Goal: Information Seeking & Learning: Learn about a topic

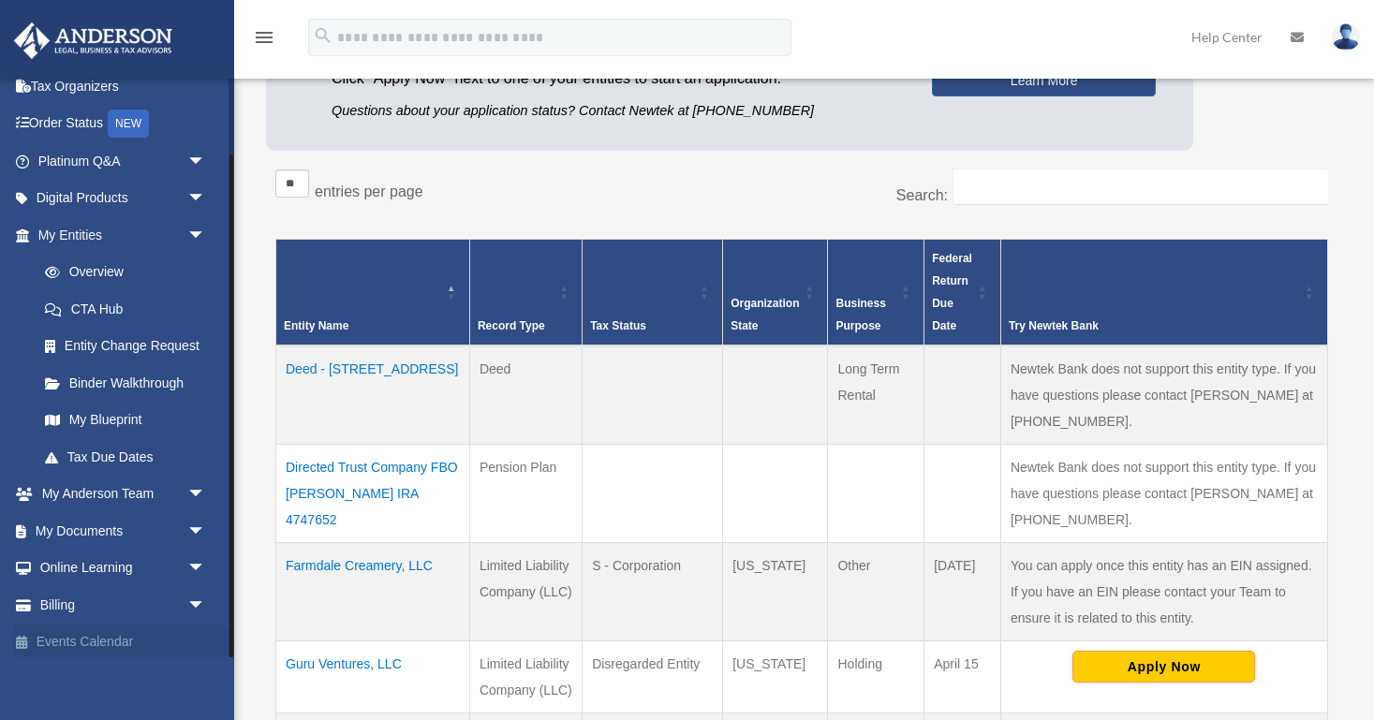
scroll to position [88, 0]
click at [113, 563] on link "Online Learning arrow_drop_down" at bounding box center [123, 569] width 221 height 37
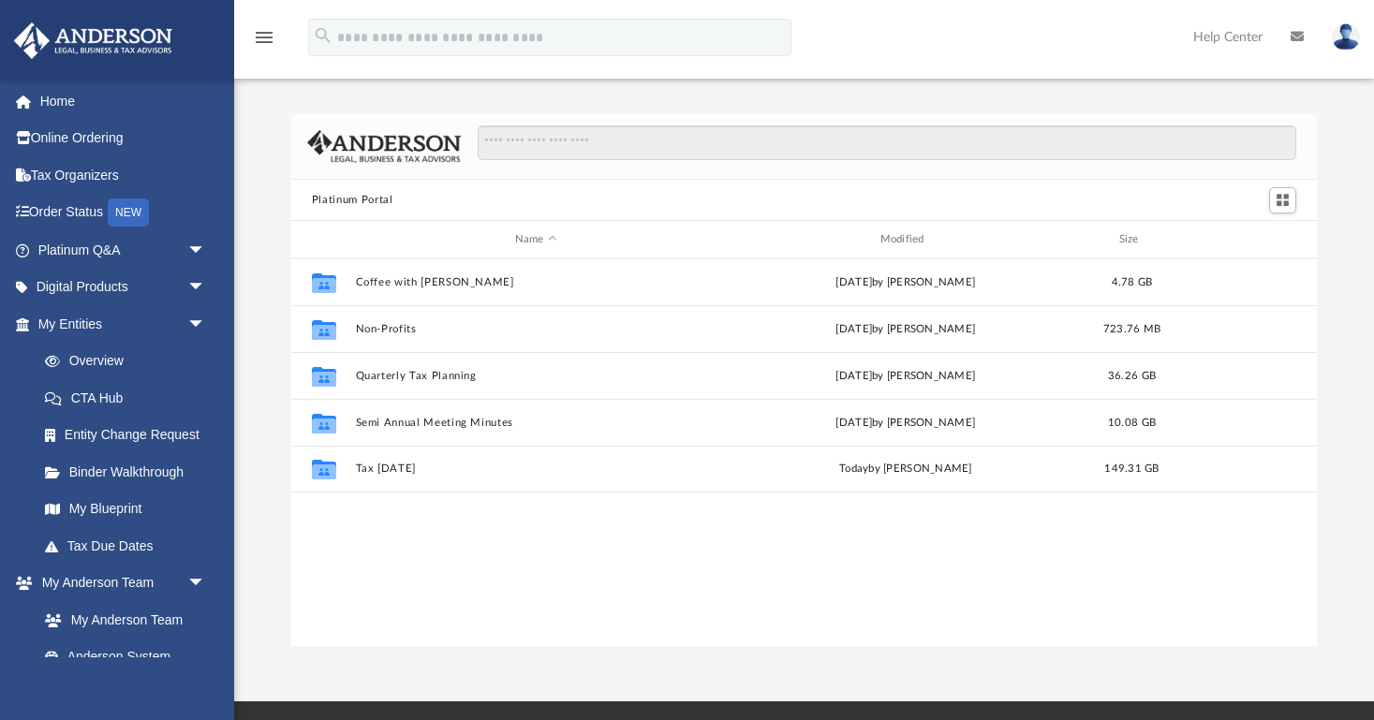
scroll to position [426, 1027]
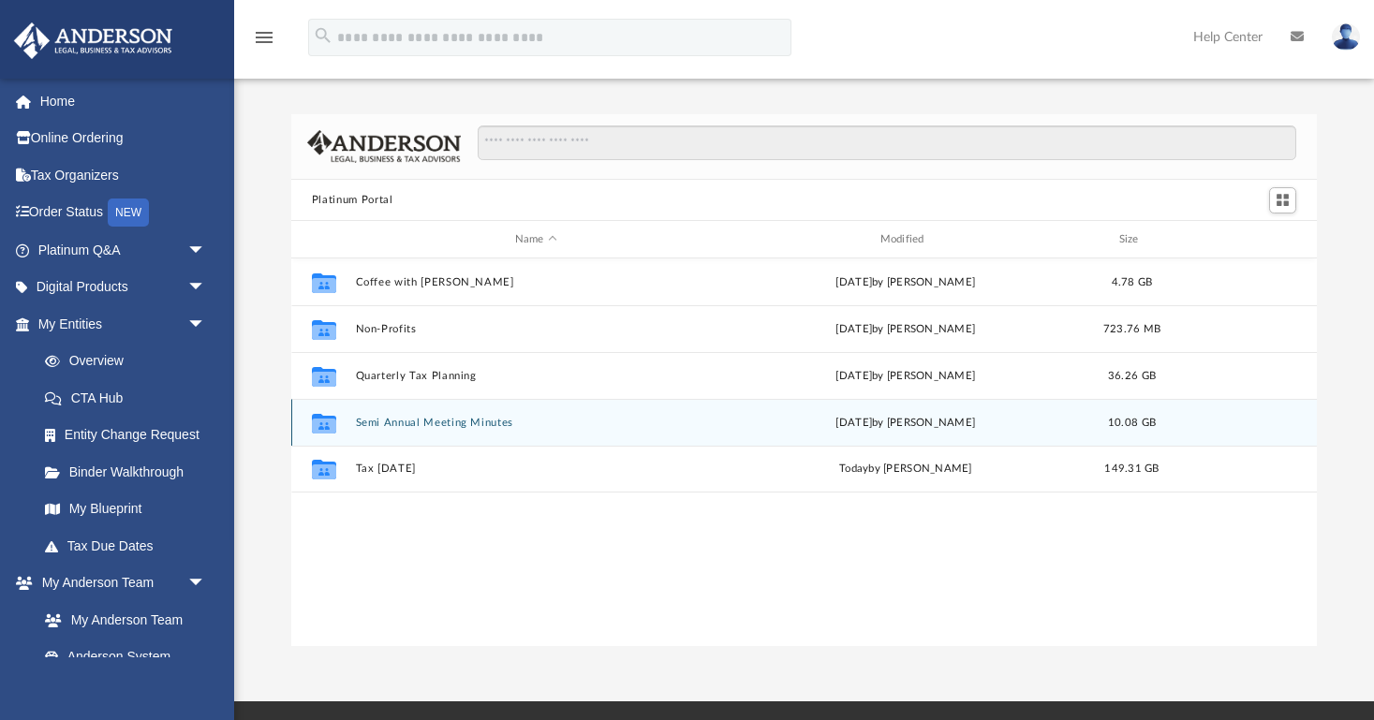
click at [453, 418] on button "Semi Annual Meeting Minutes" at bounding box center [536, 423] width 362 height 12
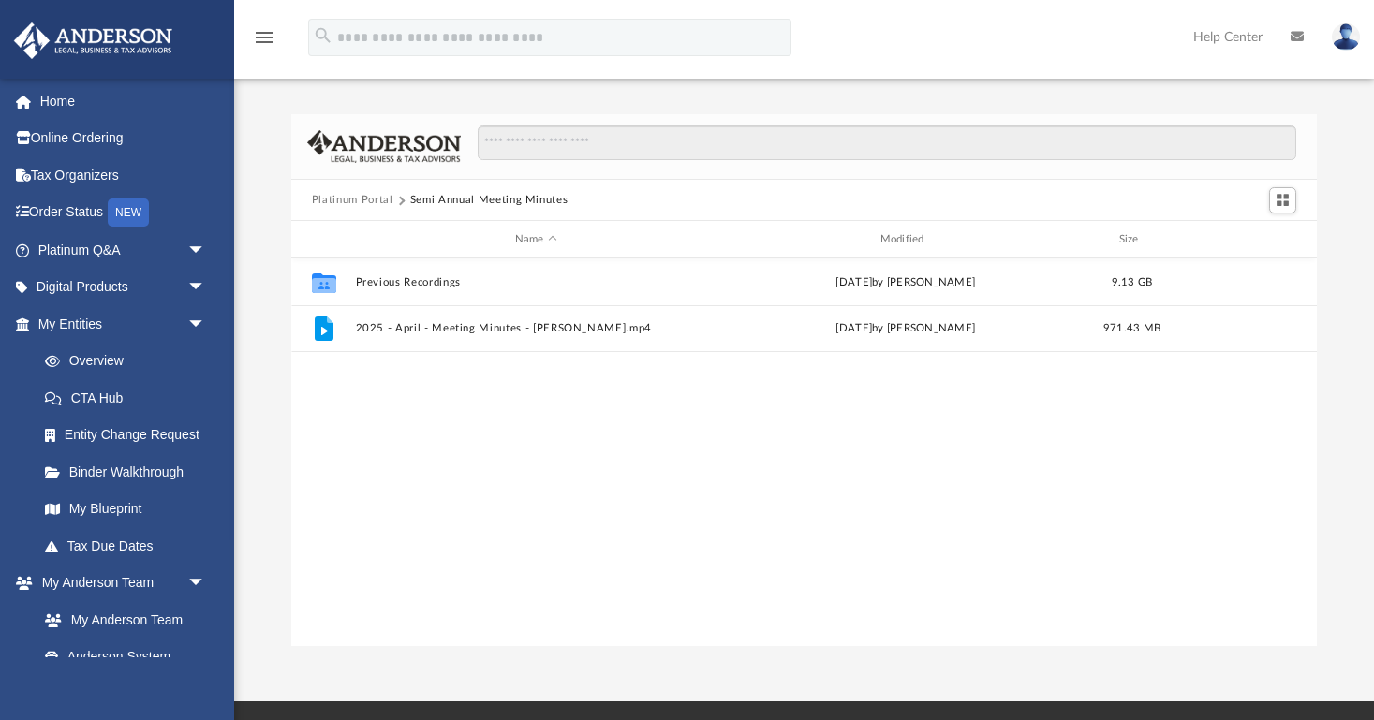
click at [453, 418] on div "Collaborated Folder Previous Recordings [DATE] by [PERSON_NAME] 9.13 GB File 20…" at bounding box center [804, 453] width 1026 height 389
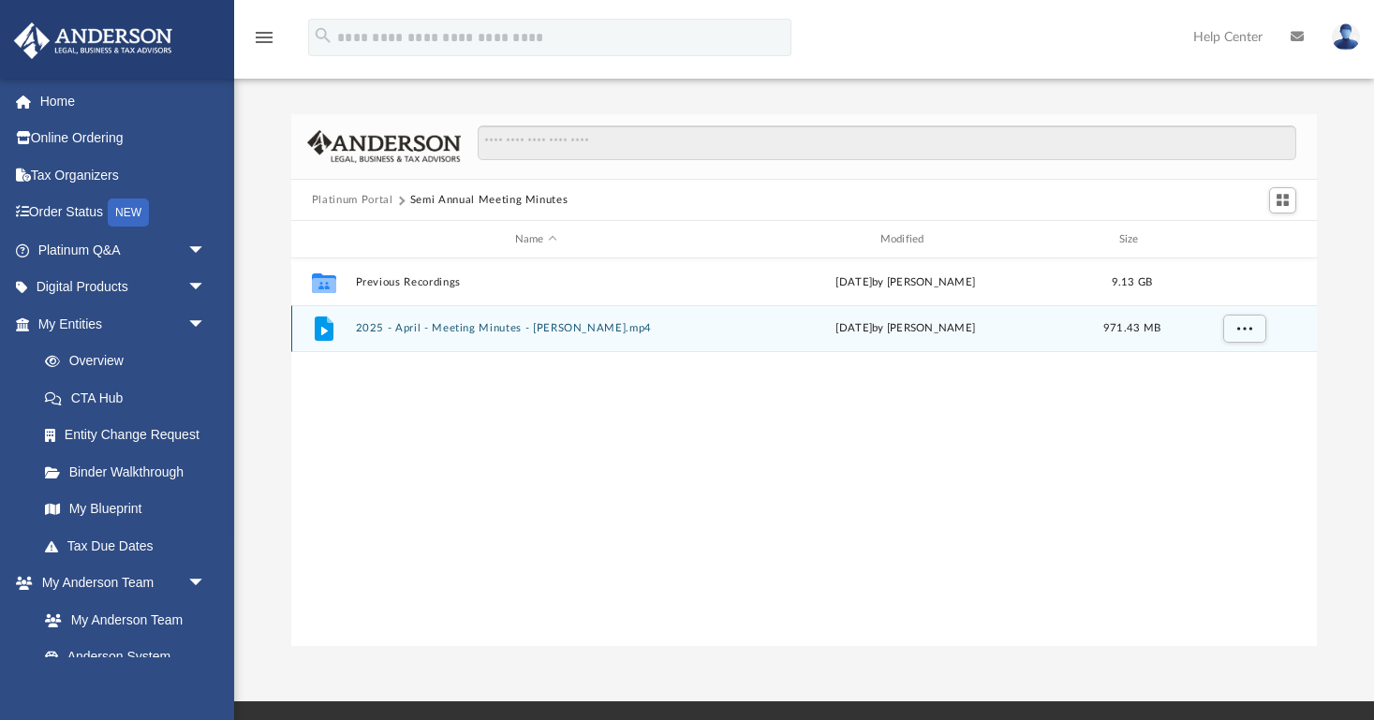
click at [408, 331] on button "2025 - April - Meeting Minutes - [PERSON_NAME].mp4" at bounding box center [536, 329] width 362 height 12
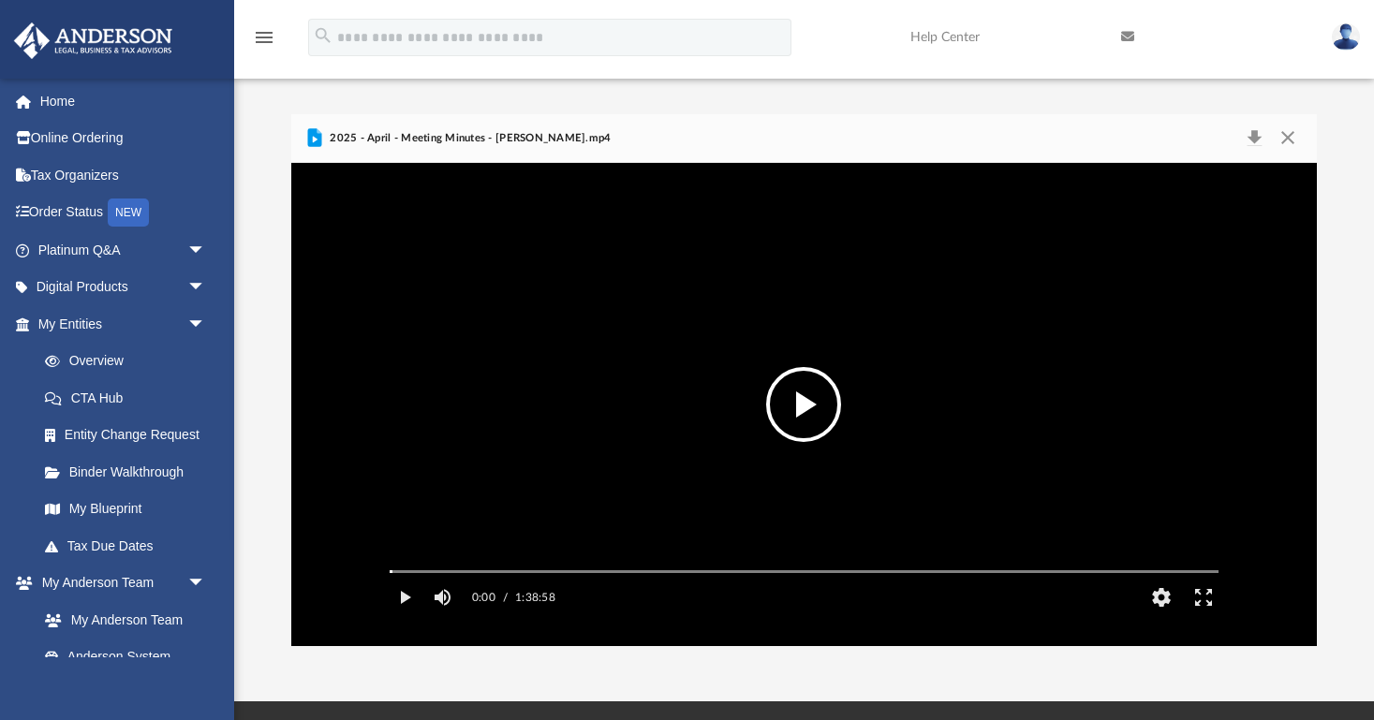
click at [804, 415] on button "File preview" at bounding box center [803, 404] width 75 height 75
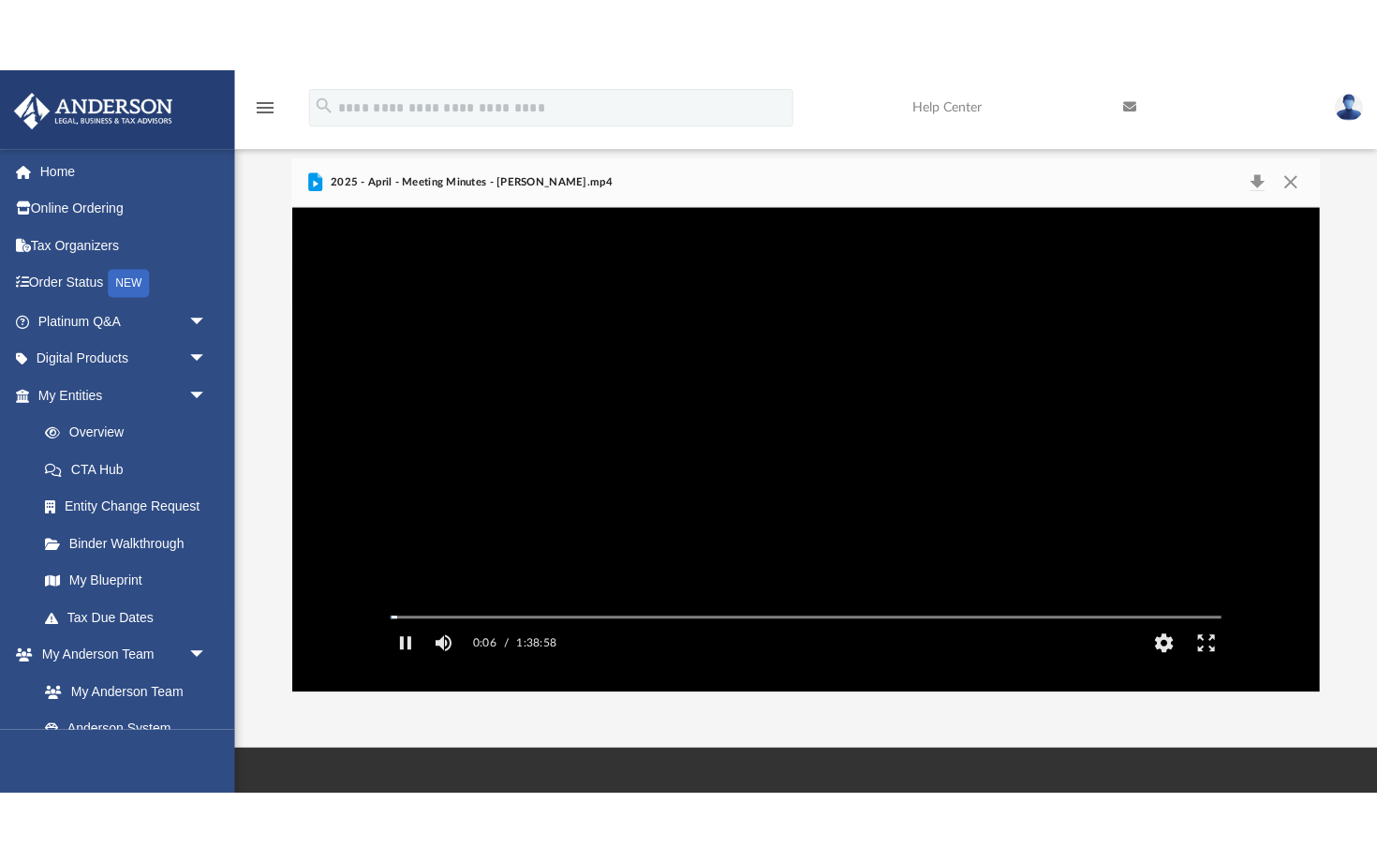
scroll to position [38, 0]
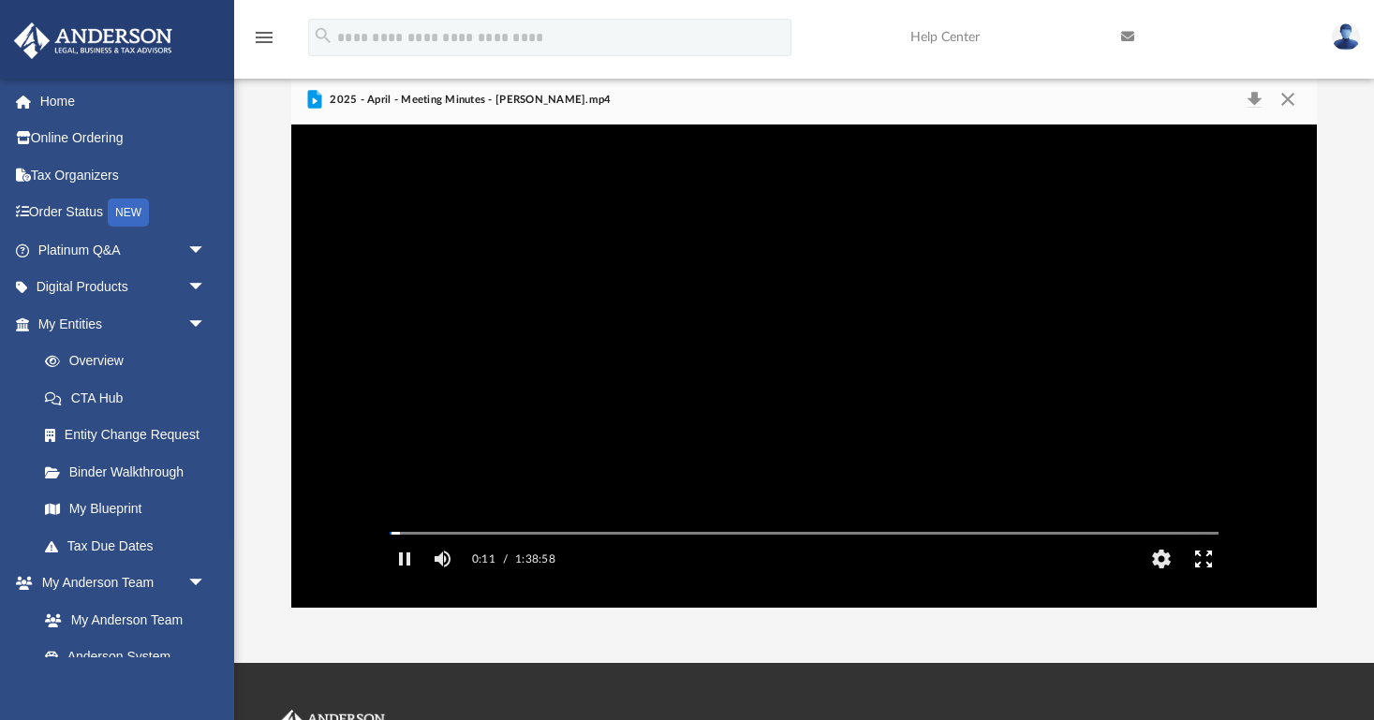
click at [1202, 578] on button "Enter fullscreen" at bounding box center [1203, 558] width 42 height 37
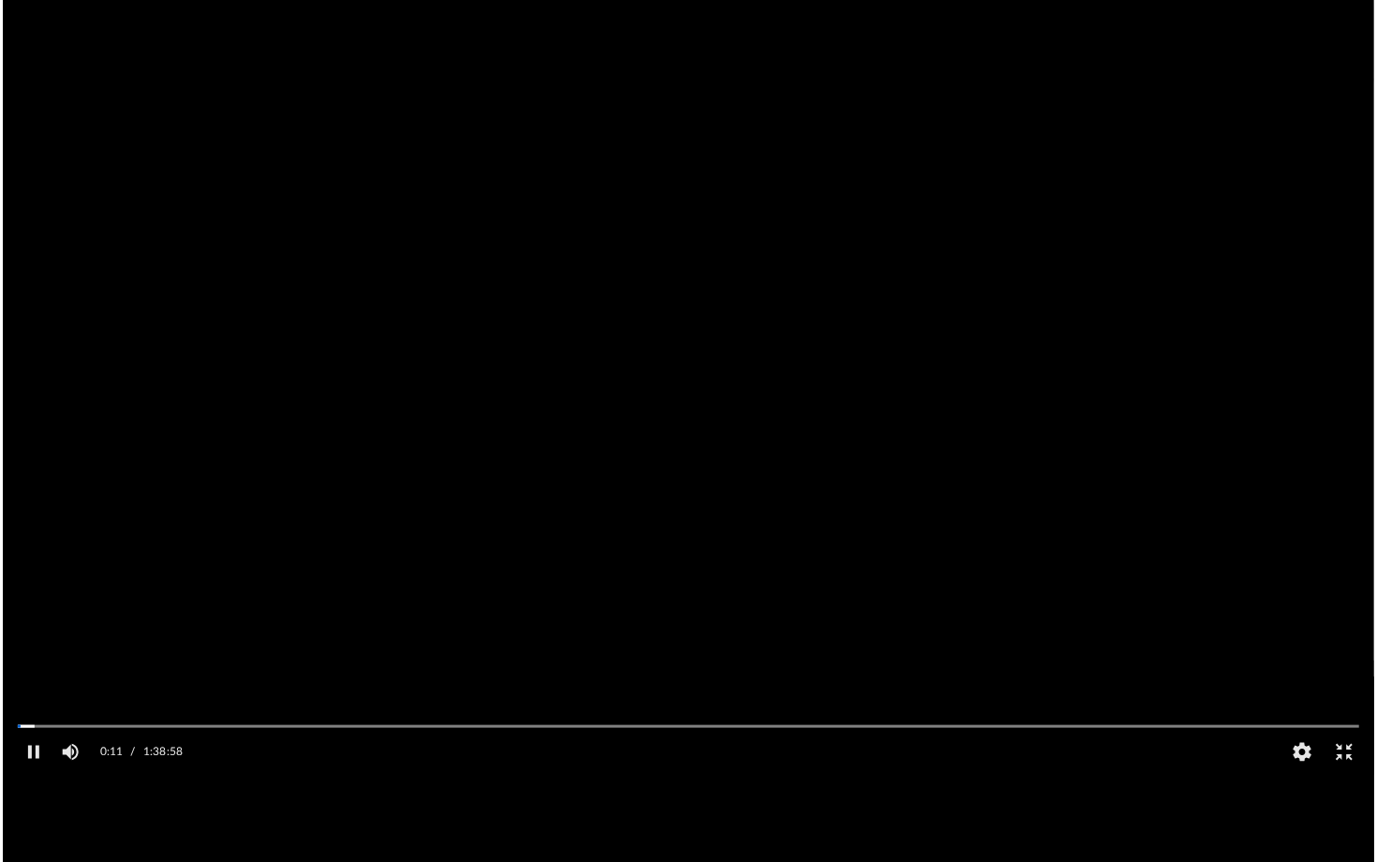
scroll to position [426, 1028]
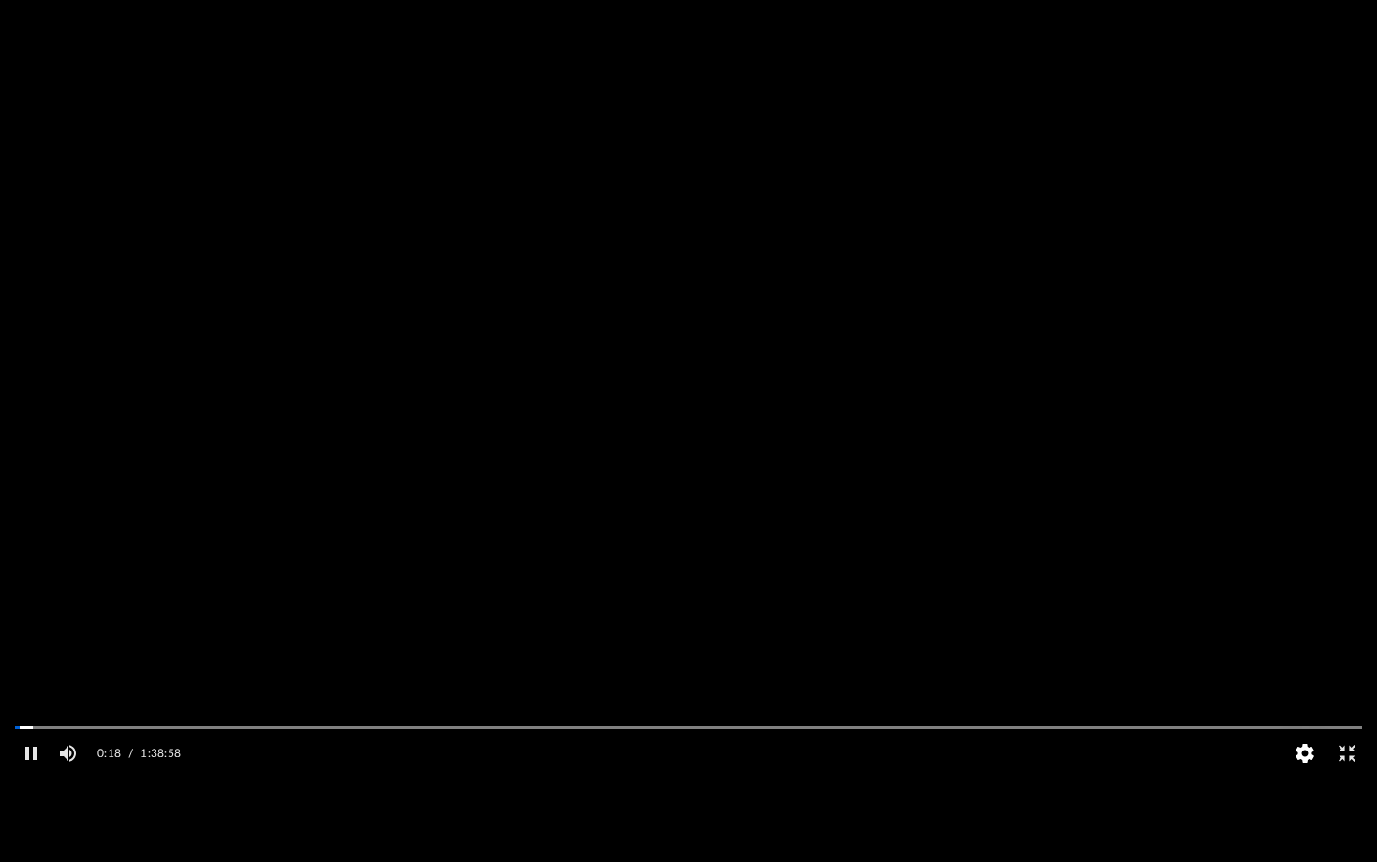
click at [1305, 719] on button "HD" at bounding box center [1304, 752] width 42 height 37
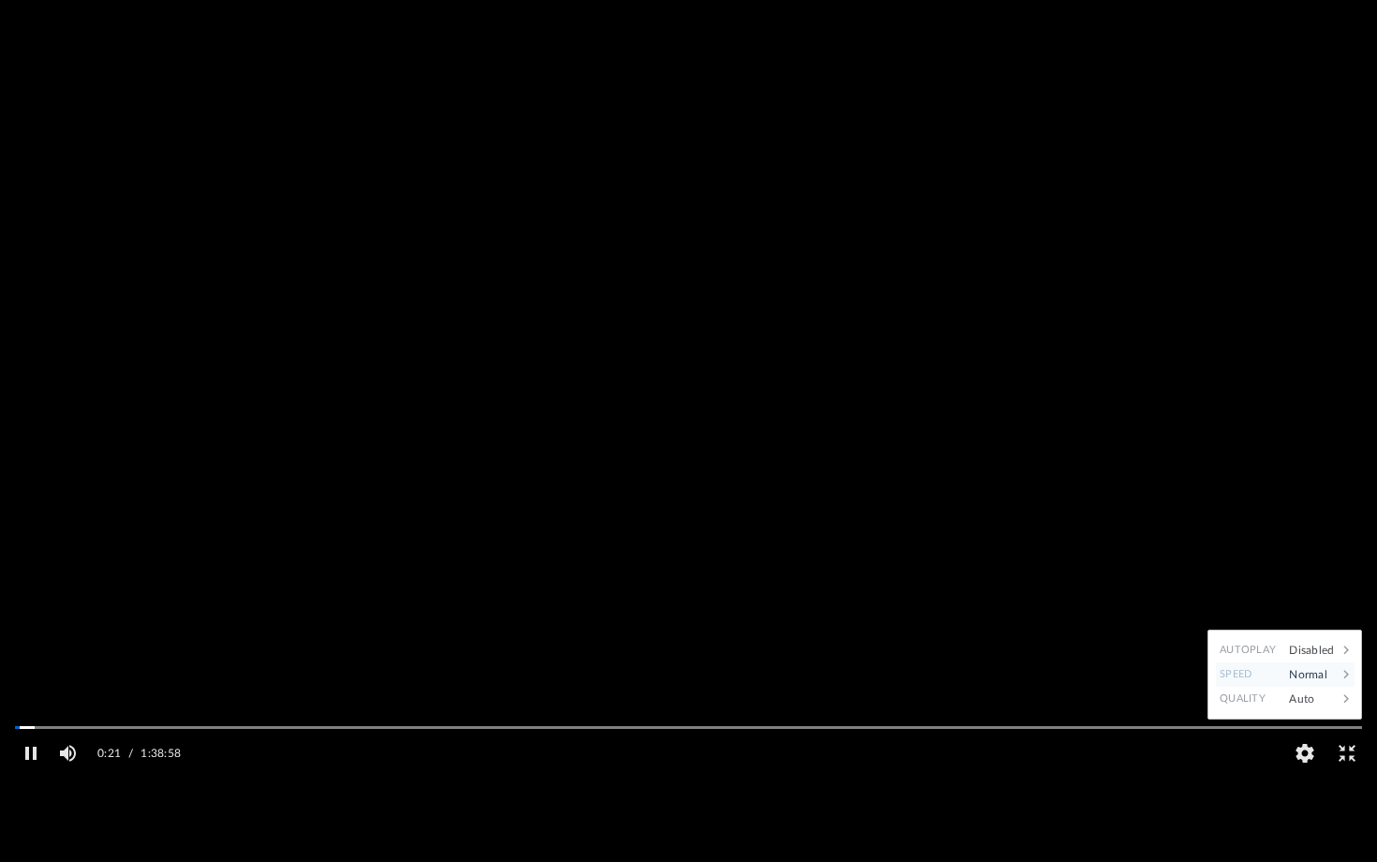
click at [1349, 683] on icon "File preview" at bounding box center [1346, 674] width 17 height 17
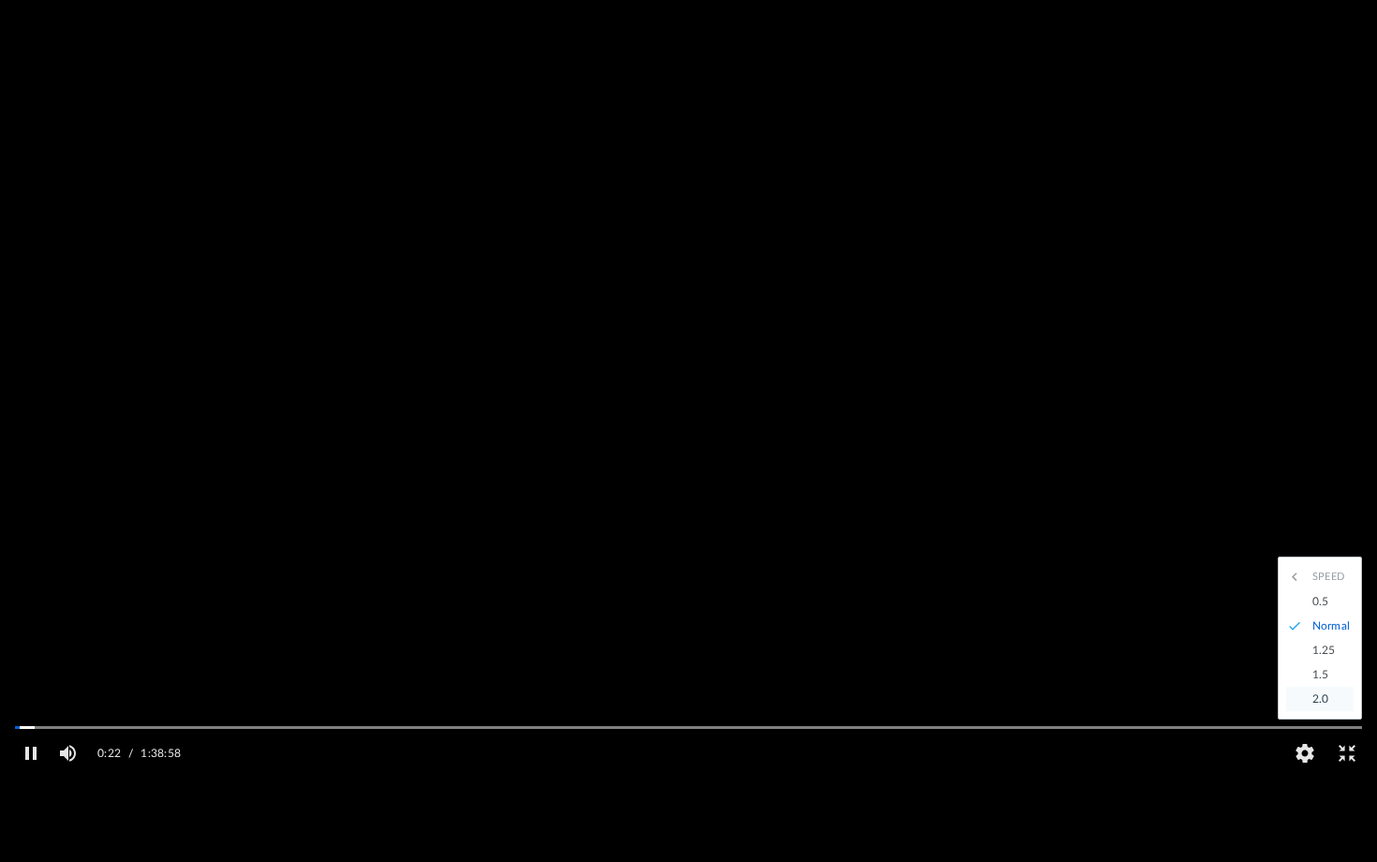
click at [1323, 711] on div "2.0" at bounding box center [1329, 699] width 52 height 24
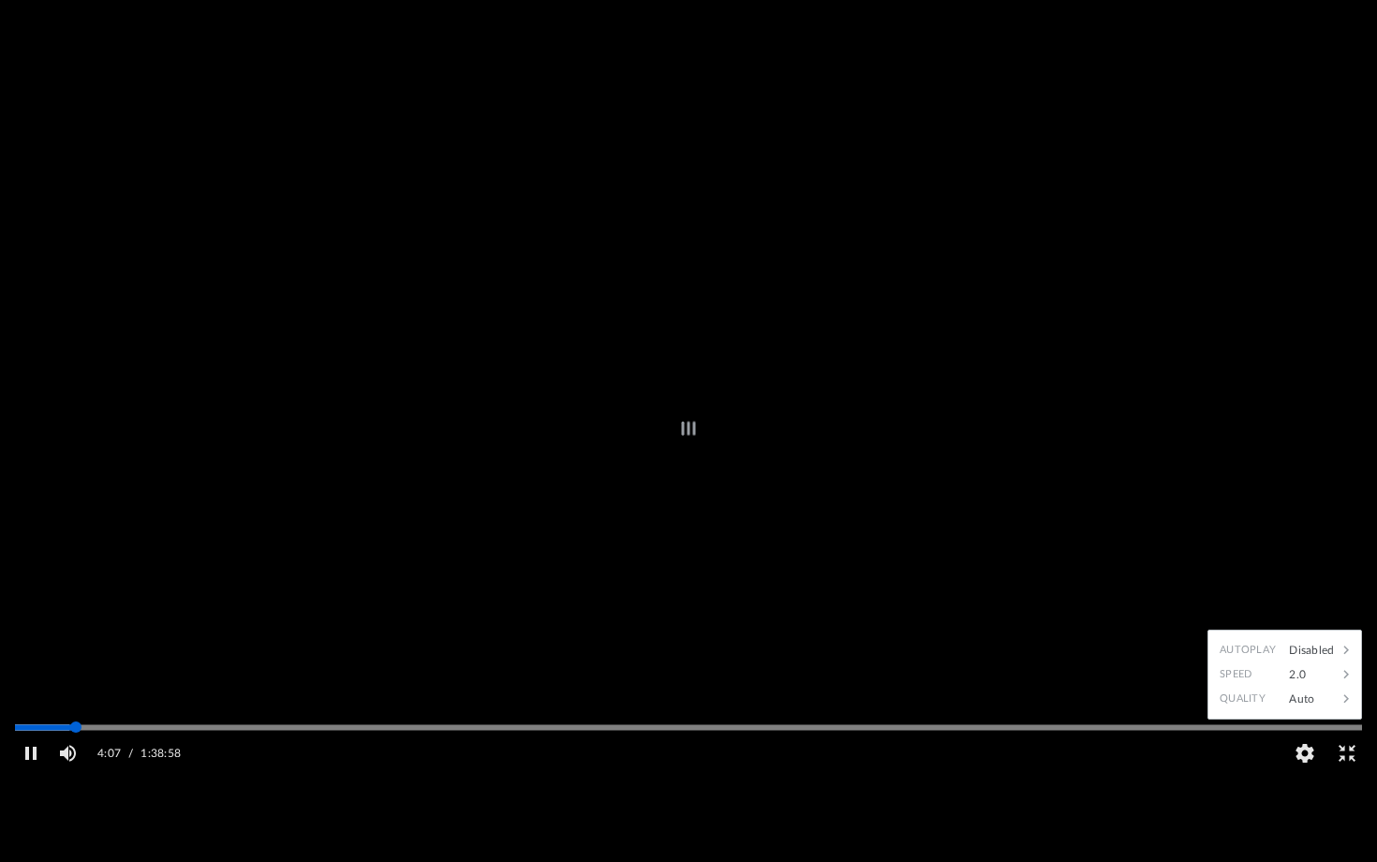
drag, startPoint x: 38, startPoint y: 771, endPoint x: 84, endPoint y: 777, distance: 46.2
click at [84, 719] on div "Autoplay Disabled Speed 2.0 Quality Auto Subtitles/CC Off Audio Autoplay Disabl…" at bounding box center [688, 431] width 1377 height 862
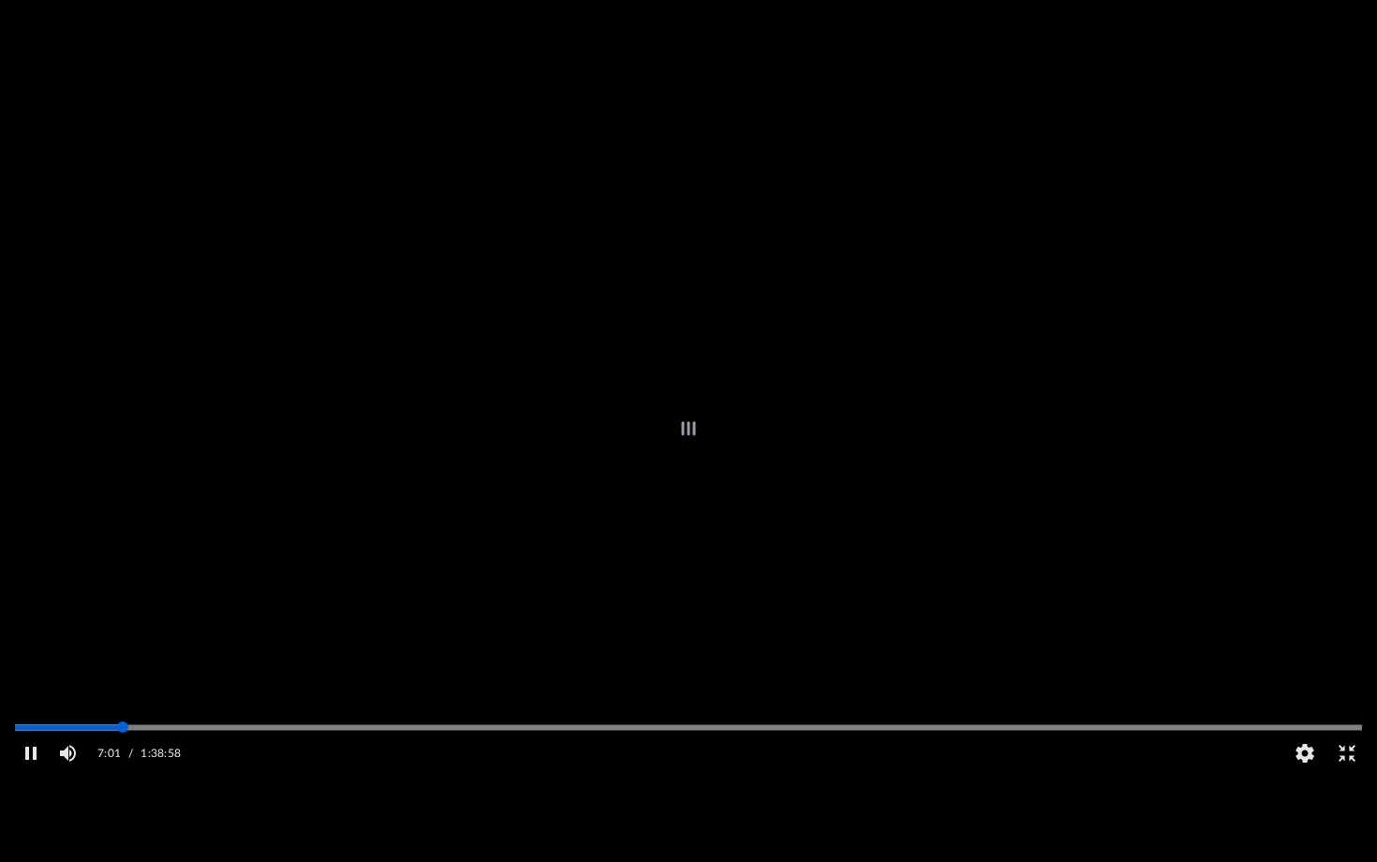
drag, startPoint x: 98, startPoint y: 769, endPoint x: 123, endPoint y: 770, distance: 24.4
click at [123, 719] on div "Autoplay Disabled Speed 2.0 Quality Auto Subtitles/CC Off Audio Autoplay Disabl…" at bounding box center [688, 431] width 1377 height 862
drag, startPoint x: 123, startPoint y: 770, endPoint x: 154, endPoint y: 772, distance: 31.0
click at [154, 719] on div "Autoplay Disabled Speed 2.0 Quality Auto Subtitles/CC Off Audio Autoplay Disabl…" at bounding box center [688, 431] width 1377 height 862
drag, startPoint x: 152, startPoint y: 772, endPoint x: 196, endPoint y: 773, distance: 44.0
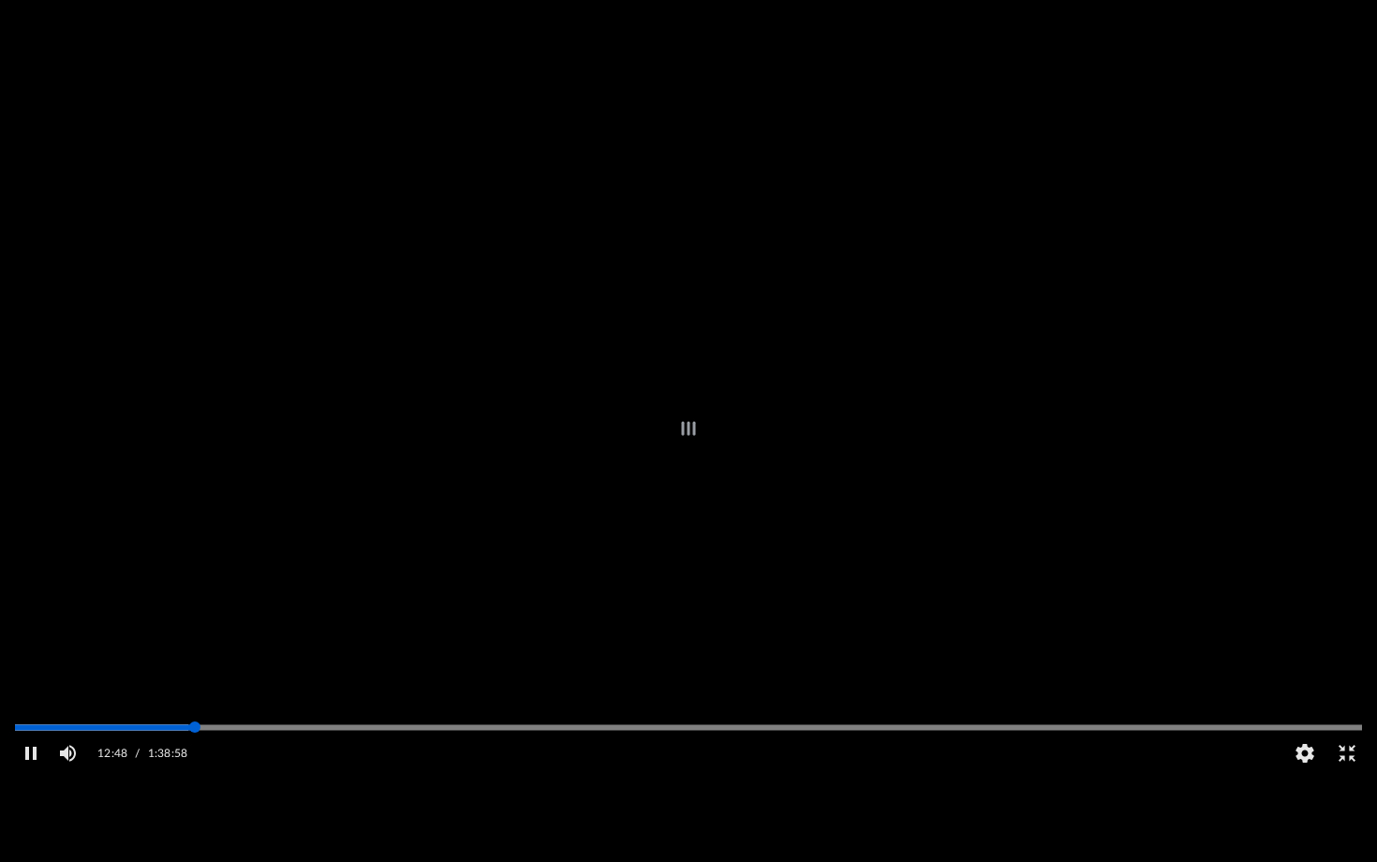
click at [196, 719] on div "Autoplay Disabled Speed 2.0 Quality Auto Subtitles/CC Off Audio Autoplay Disabl…" at bounding box center [688, 431] width 1377 height 862
drag, startPoint x: 199, startPoint y: 769, endPoint x: 243, endPoint y: 766, distance: 44.1
click at [243, 719] on div "Autoplay Disabled Speed 2.0 Quality Auto Subtitles/CC Off Audio Autoplay Disabl…" at bounding box center [688, 431] width 1377 height 862
drag, startPoint x: 246, startPoint y: 770, endPoint x: 280, endPoint y: 770, distance: 33.7
click at [281, 719] on div "Autoplay Disabled Speed 2.0 Quality Auto Subtitles/CC Off Audio Autoplay Disabl…" at bounding box center [688, 431] width 1377 height 862
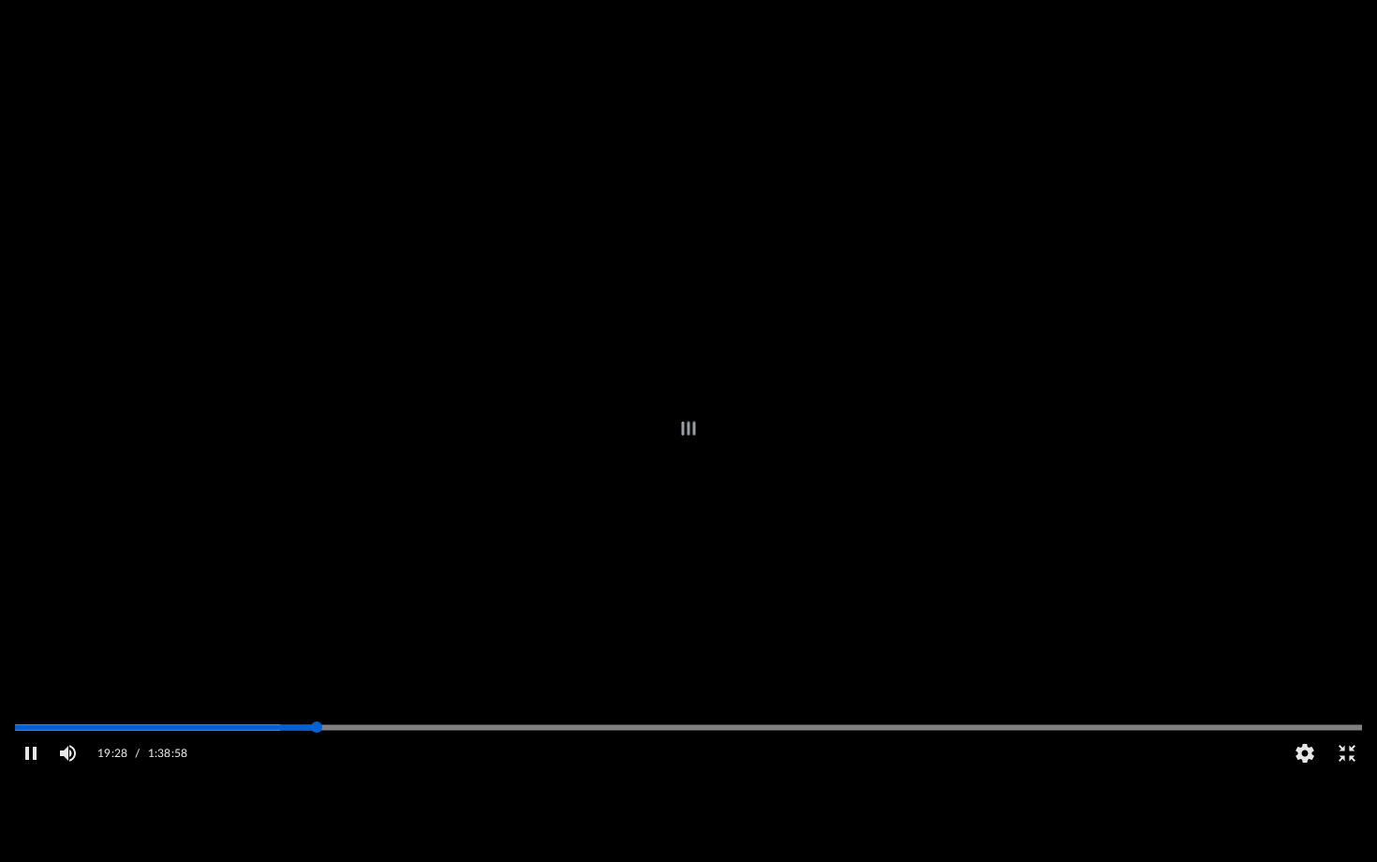
drag, startPoint x: 280, startPoint y: 770, endPoint x: 316, endPoint y: 766, distance: 35.8
click at [317, 719] on div "Autoplay Disabled Speed 2.0 Quality Auto Subtitles/CC Off Audio Autoplay Disabl…" at bounding box center [688, 431] width 1377 height 862
drag, startPoint x: 316, startPoint y: 766, endPoint x: 345, endPoint y: 766, distance: 29.0
click at [345, 719] on div "Autoplay Disabled Speed 2.0 Quality Auto Subtitles/CC Off Audio Autoplay Disabl…" at bounding box center [688, 431] width 1377 height 862
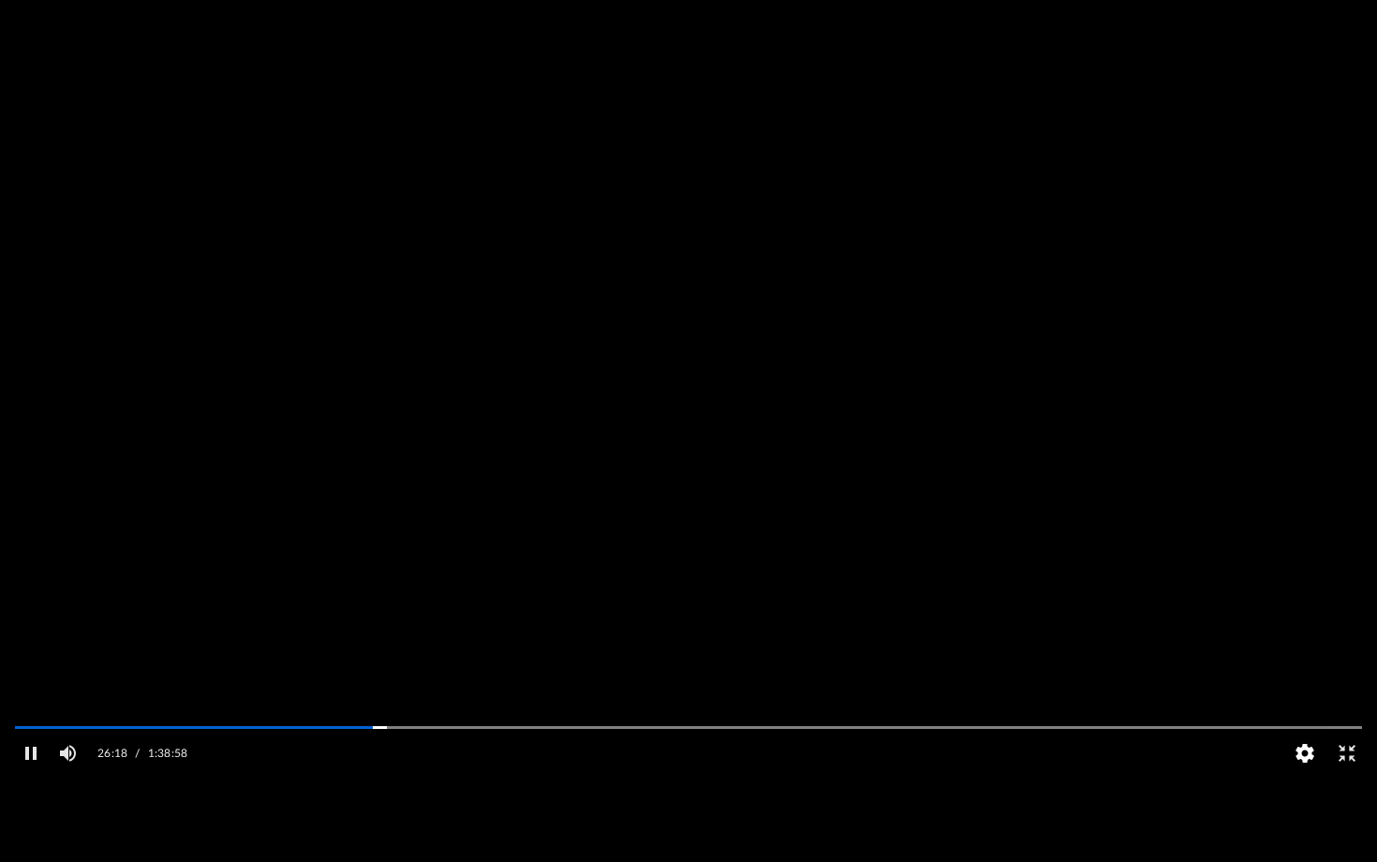
click at [1306, 719] on button "HD" at bounding box center [1304, 752] width 42 height 37
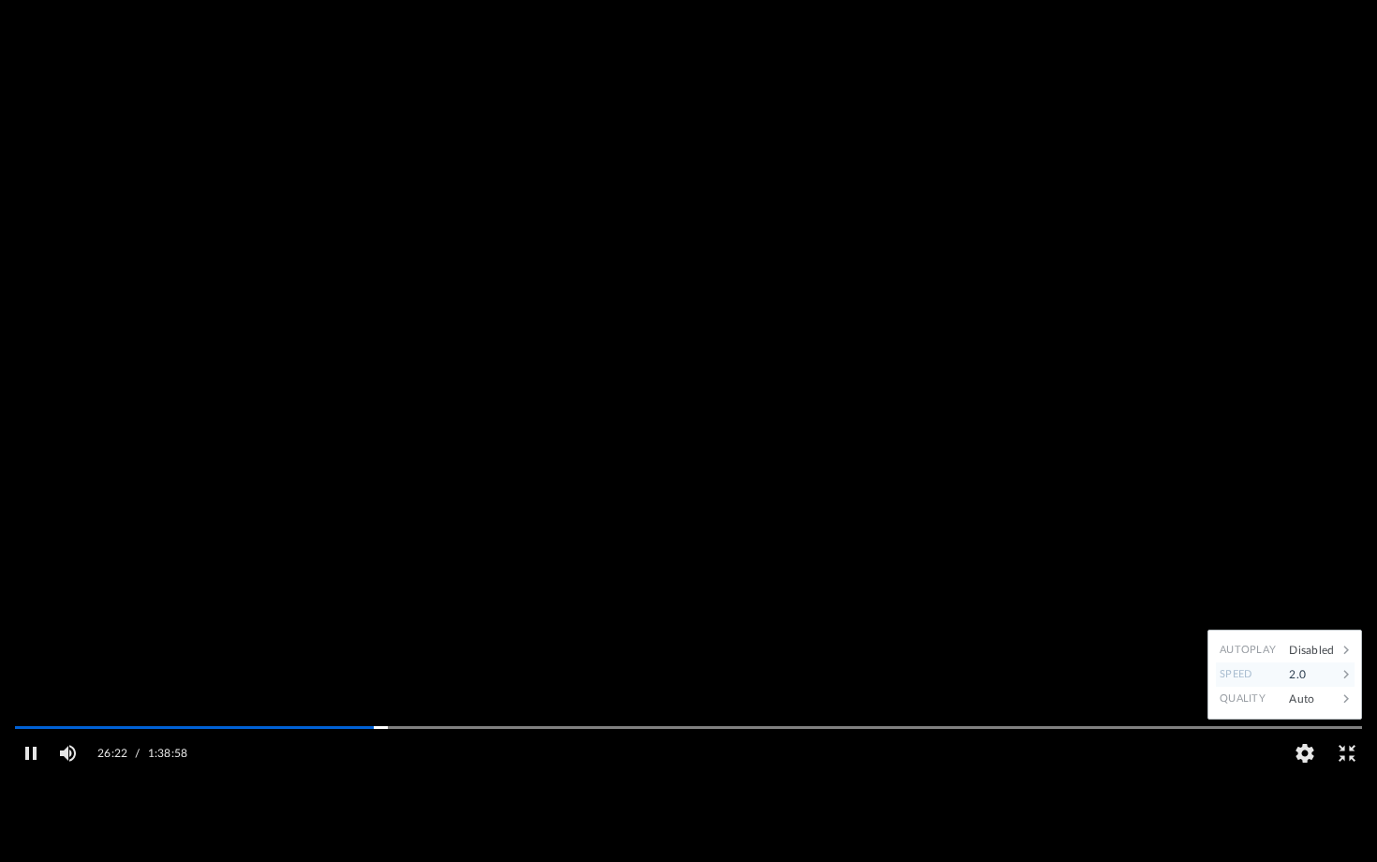
click at [1342, 683] on icon "File preview" at bounding box center [1346, 674] width 17 height 17
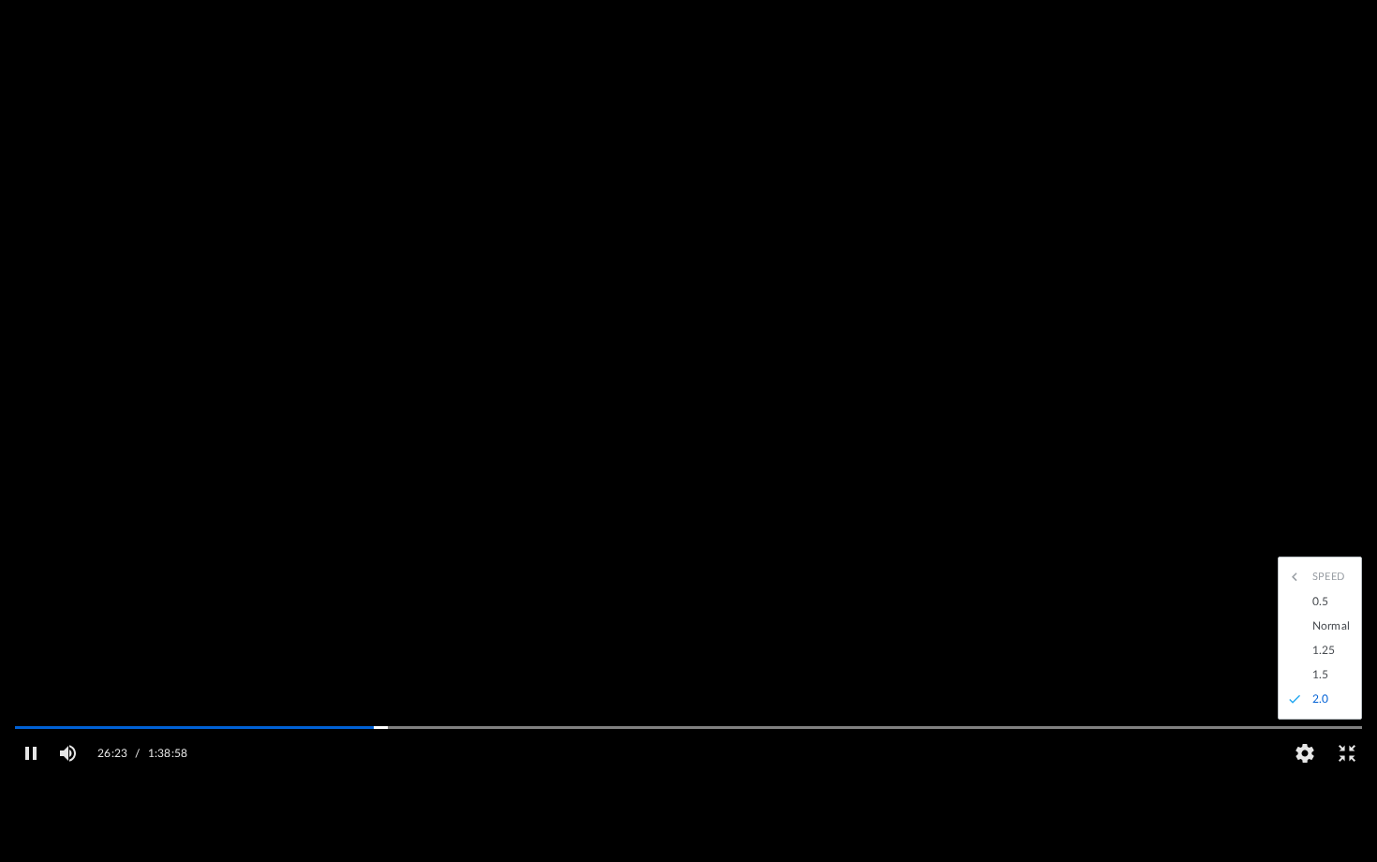
scroll to position [0, 0]
click at [1315, 687] on div "1.5" at bounding box center [1329, 674] width 52 height 24
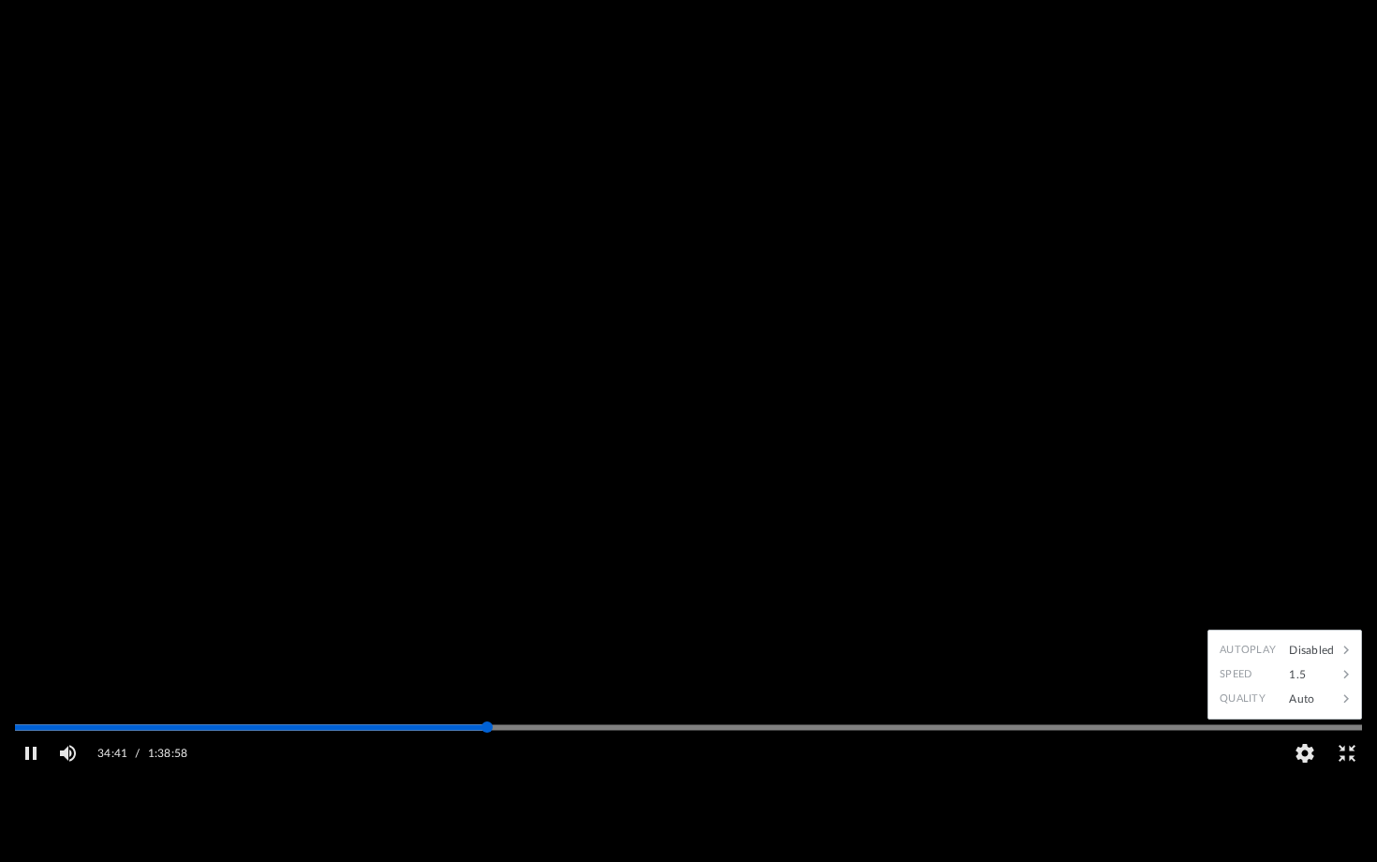
drag, startPoint x: 477, startPoint y: 770, endPoint x: 488, endPoint y: 770, distance: 11.2
click at [488, 719] on div "Media Slider" at bounding box center [486, 726] width 11 height 11
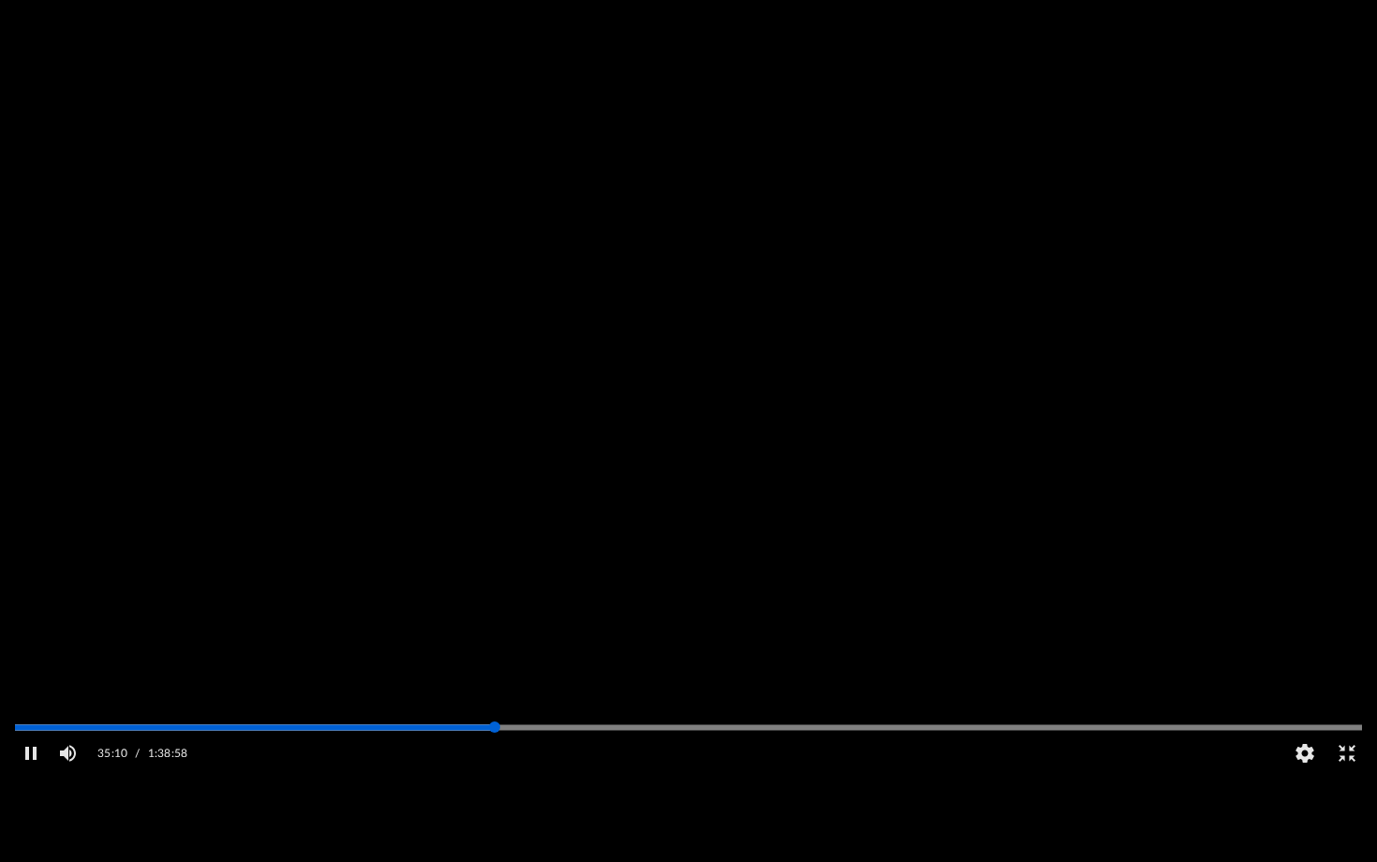
click at [496, 719] on div "Media Slider" at bounding box center [494, 726] width 11 height 11
click at [530, 719] on div "Media Slider" at bounding box center [528, 726] width 11 height 11
drag, startPoint x: 530, startPoint y: 772, endPoint x: 540, endPoint y: 771, distance: 9.4
click at [541, 719] on div "Autoplay Disabled Speed 1.5 Quality Auto Subtitles/CC Off Audio Autoplay Disabl…" at bounding box center [688, 431] width 1377 height 862
click at [552, 719] on div "Media Slider" at bounding box center [551, 726] width 11 height 11
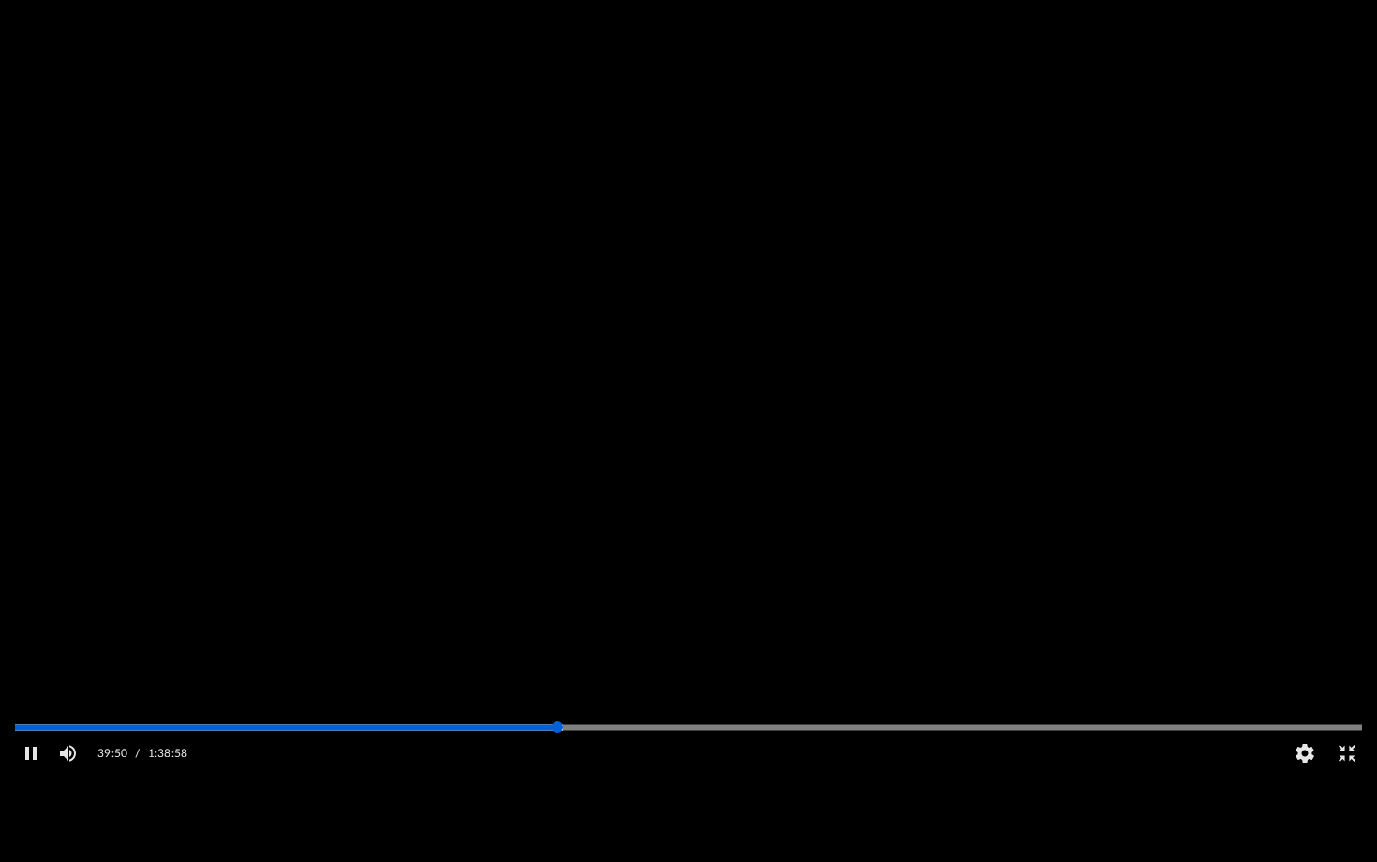
click at [559, 719] on div "Media Slider" at bounding box center [557, 726] width 11 height 11
drag, startPoint x: 559, startPoint y: 769, endPoint x: 570, endPoint y: 769, distance: 10.3
click at [570, 719] on div "Autoplay Disabled Speed 1.5 Quality Auto Subtitles/CC Off Audio Autoplay Disabl…" at bounding box center [688, 431] width 1377 height 862
click at [276, 719] on div "Media Slider" at bounding box center [688, 726] width 1377 height 15
drag, startPoint x: 276, startPoint y: 774, endPoint x: 190, endPoint y: 774, distance: 86.2
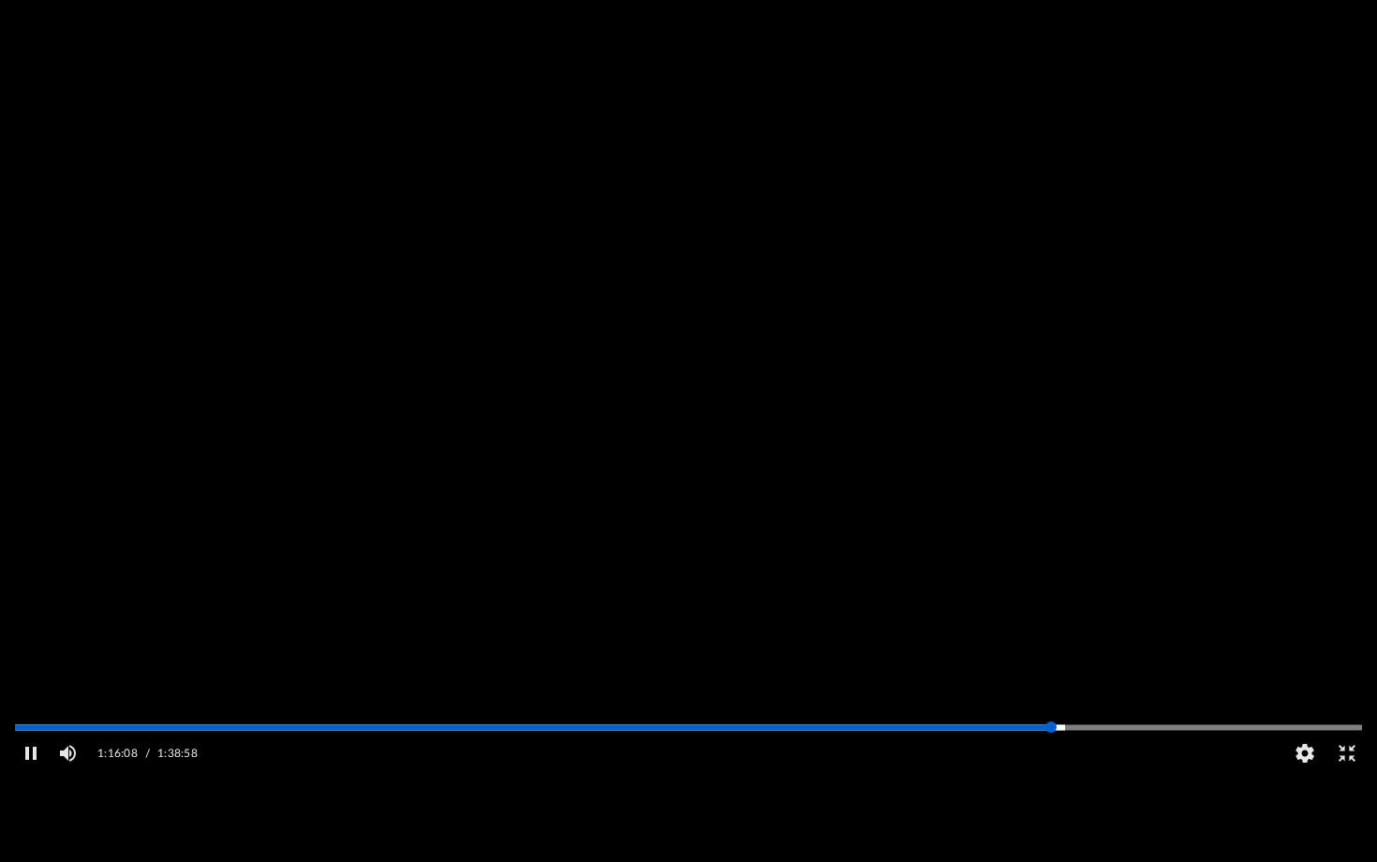
click at [190, 719] on div "Media Slider" at bounding box center [688, 726] width 1377 height 15
drag, startPoint x: 1114, startPoint y: 771, endPoint x: 1132, endPoint y: 768, distance: 18.9
click at [1132, 719] on div "Autoplay Disabled Speed 1.5 Quality Auto Subtitles/CC Off Audio Autoplay Disabl…" at bounding box center [688, 431] width 1377 height 862
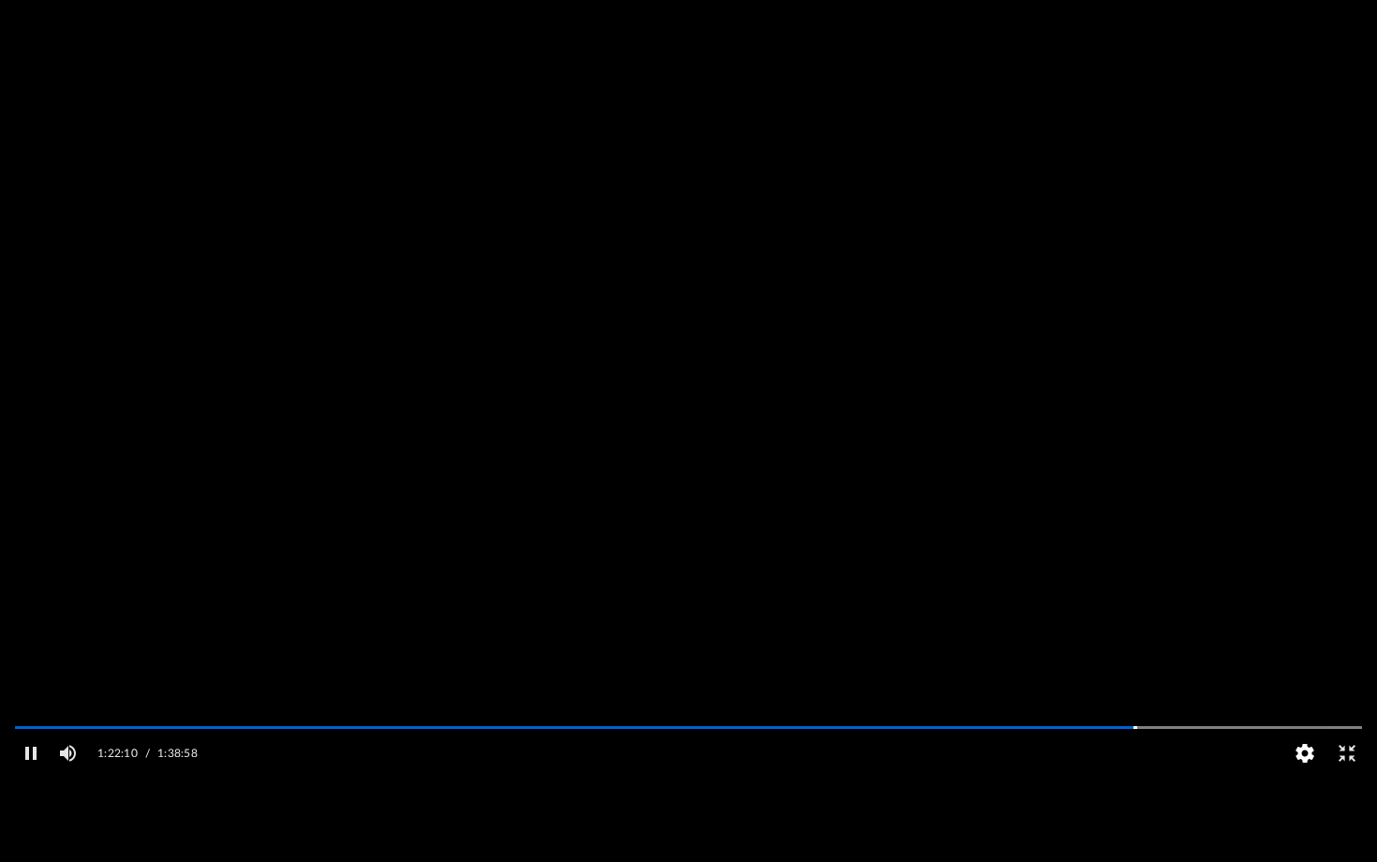
click at [1307, 719] on button "HD" at bounding box center [1304, 752] width 42 height 37
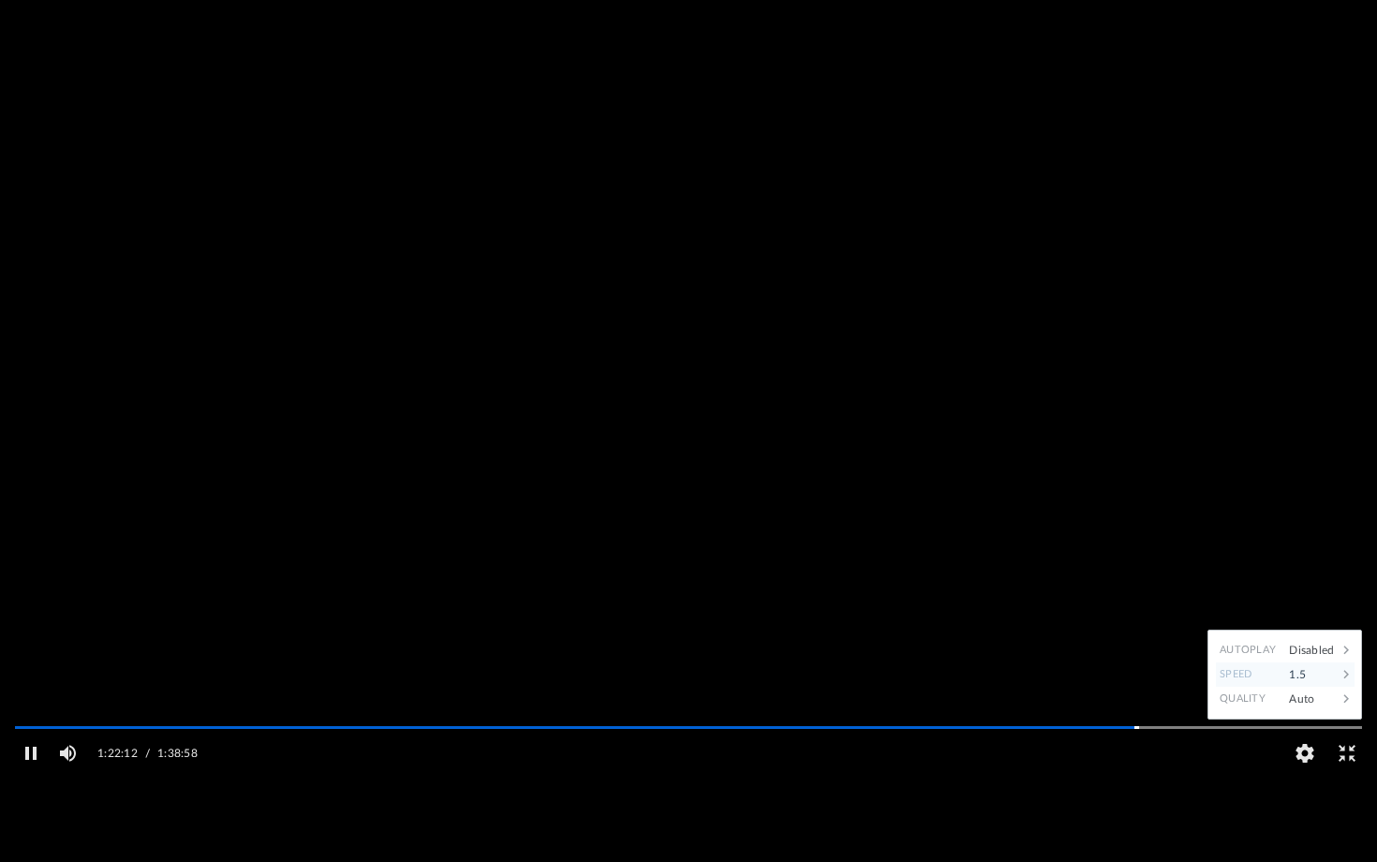
click at [1348, 683] on icon "File preview" at bounding box center [1346, 674] width 17 height 17
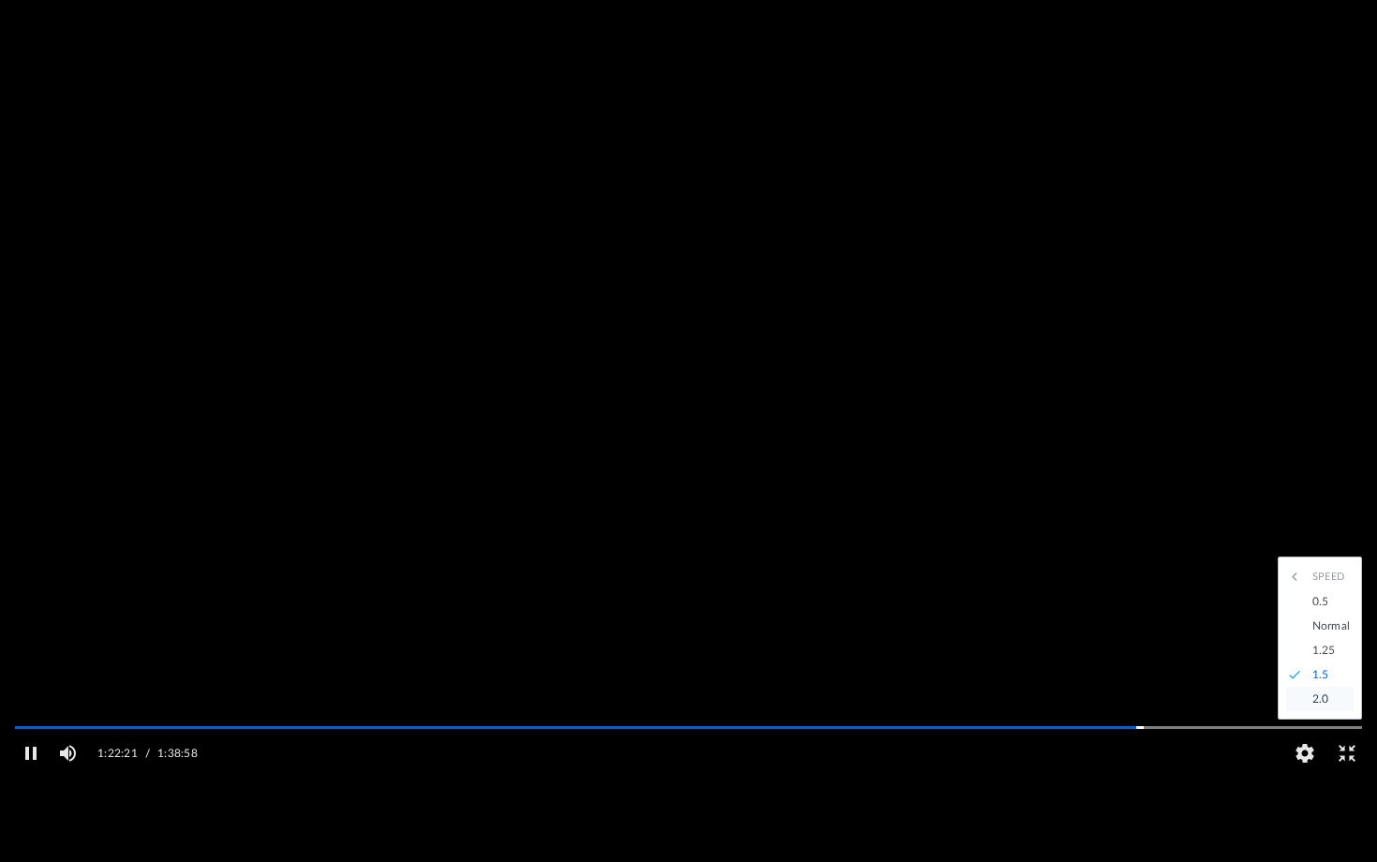
click at [1320, 711] on div "2.0" at bounding box center [1329, 699] width 52 height 24
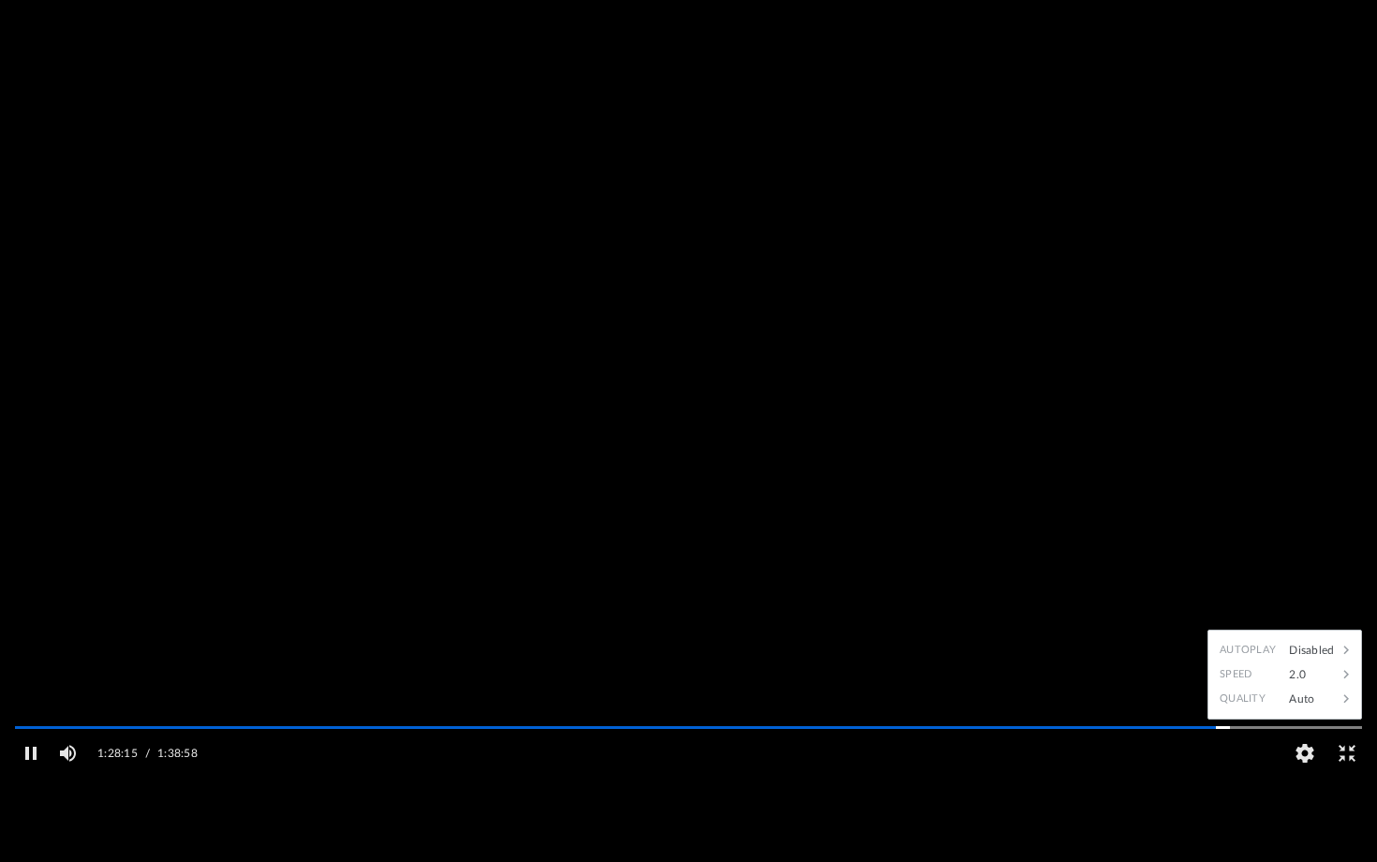
click at [1234, 625] on video "File preview" at bounding box center [688, 431] width 1377 height 688
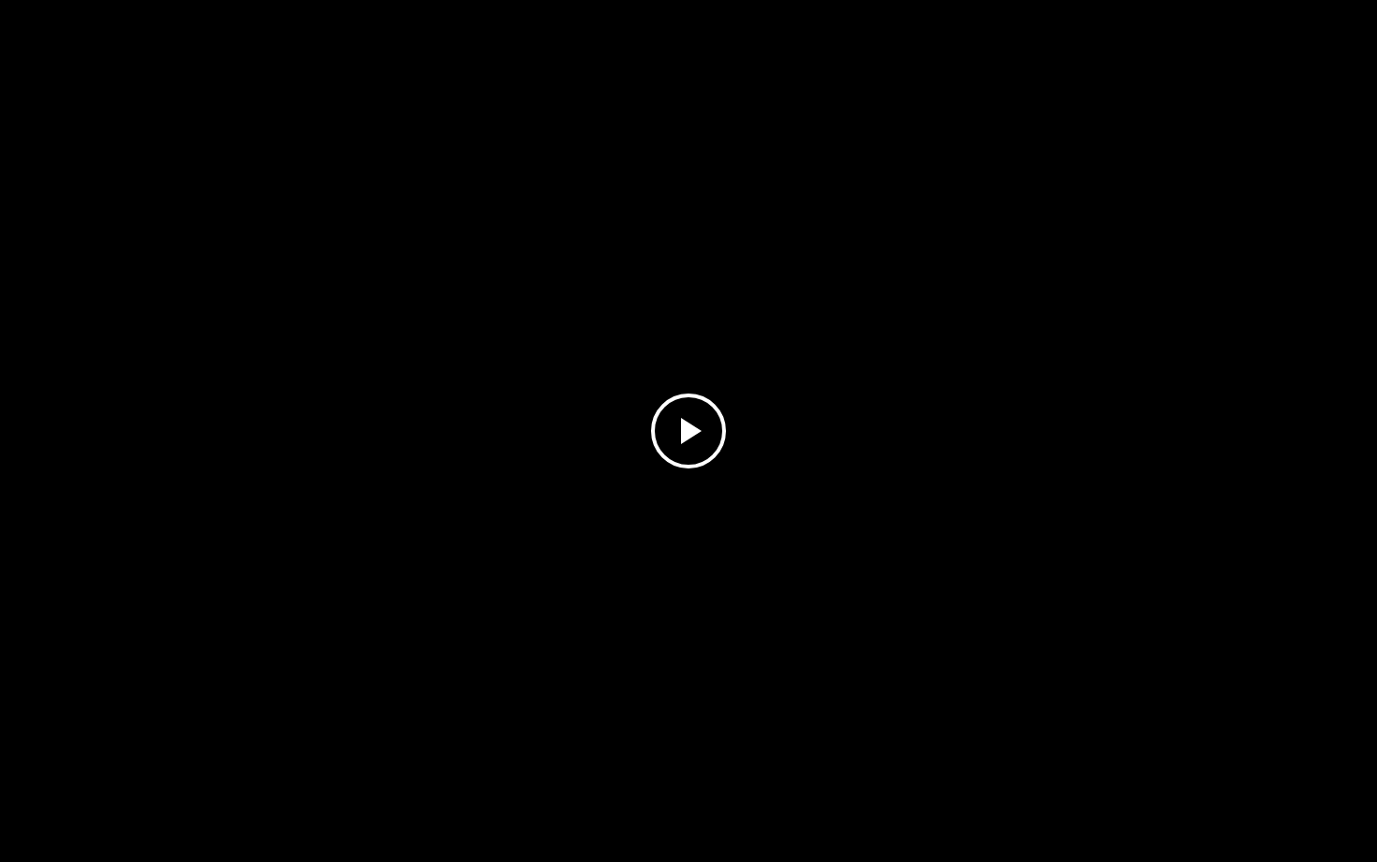
click at [1234, 625] on video "File preview" at bounding box center [688, 431] width 1377 height 688
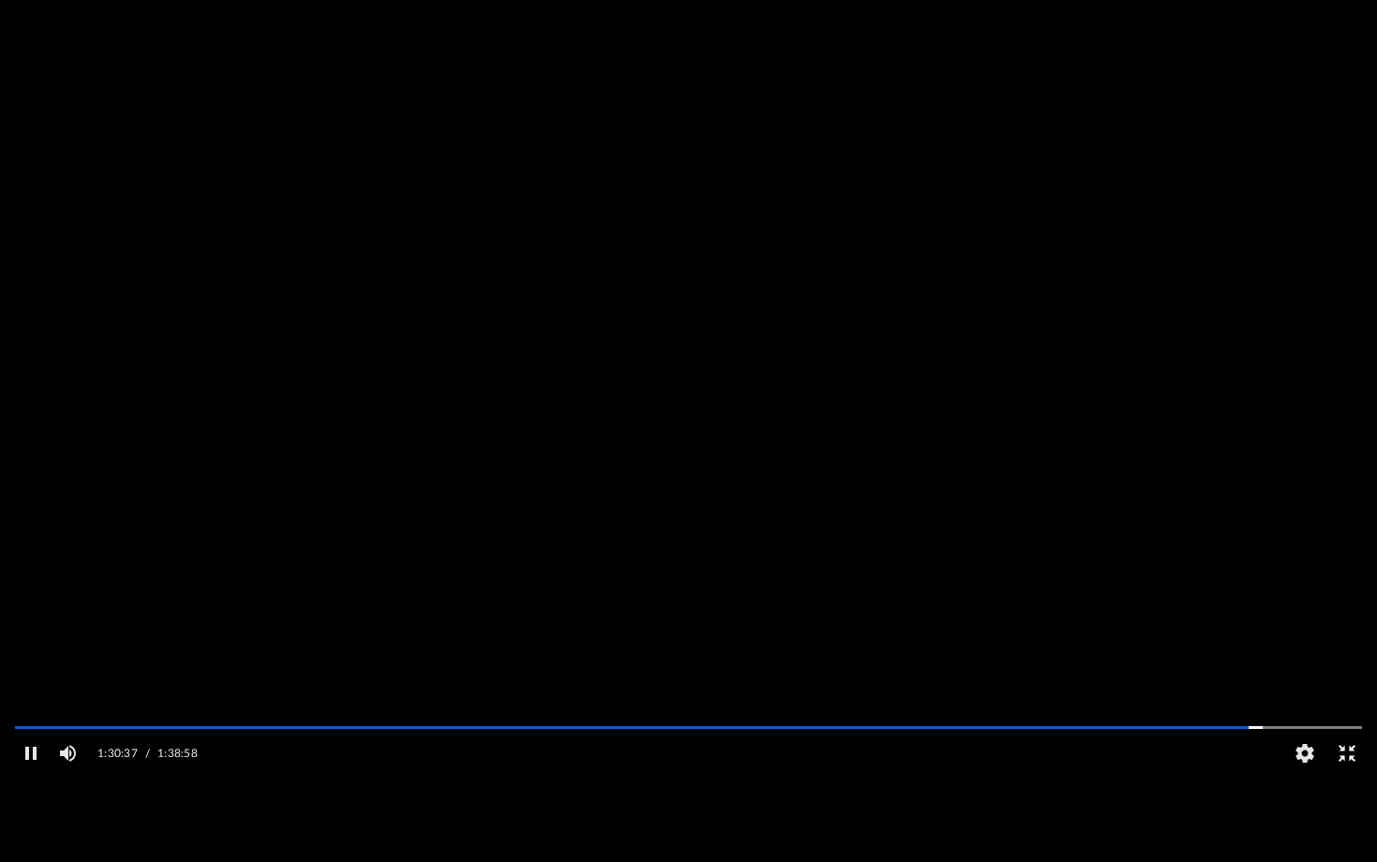
click at [1345, 719] on button "Exit fullscreen" at bounding box center [1346, 752] width 42 height 37
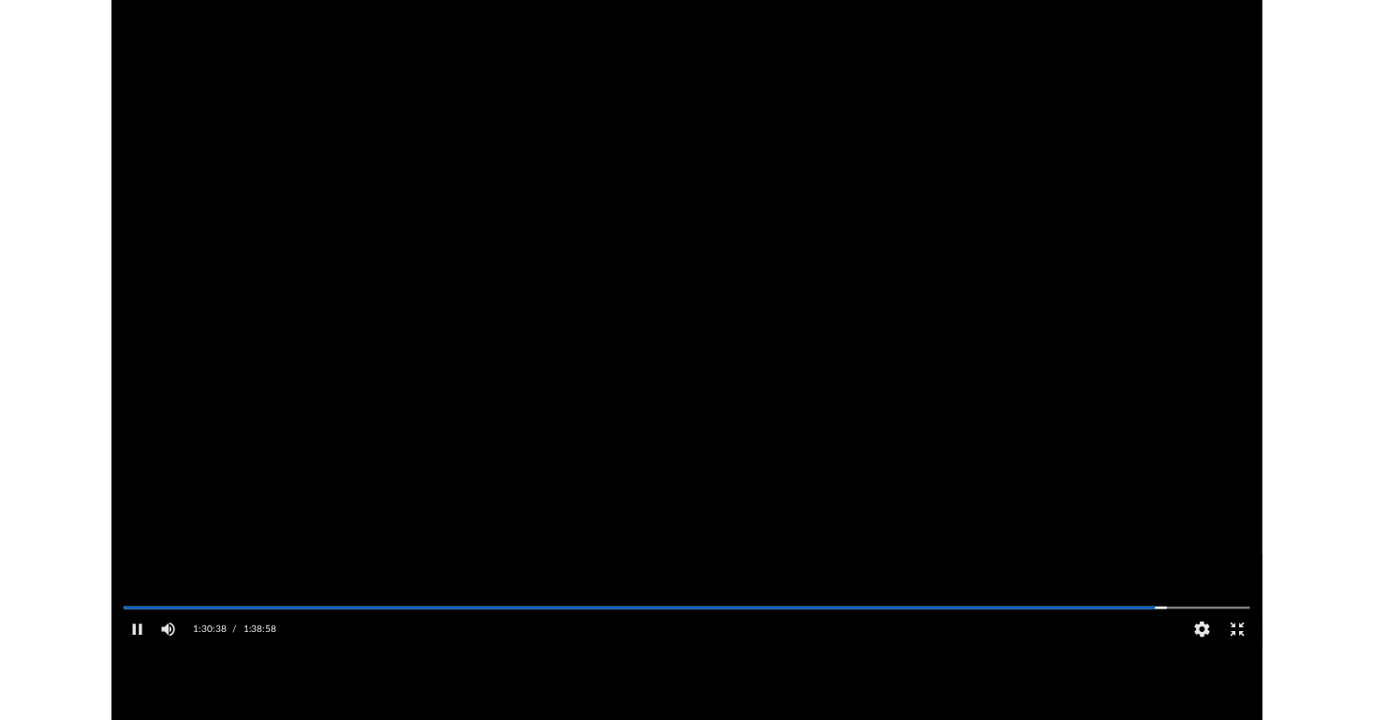
scroll to position [426, 1027]
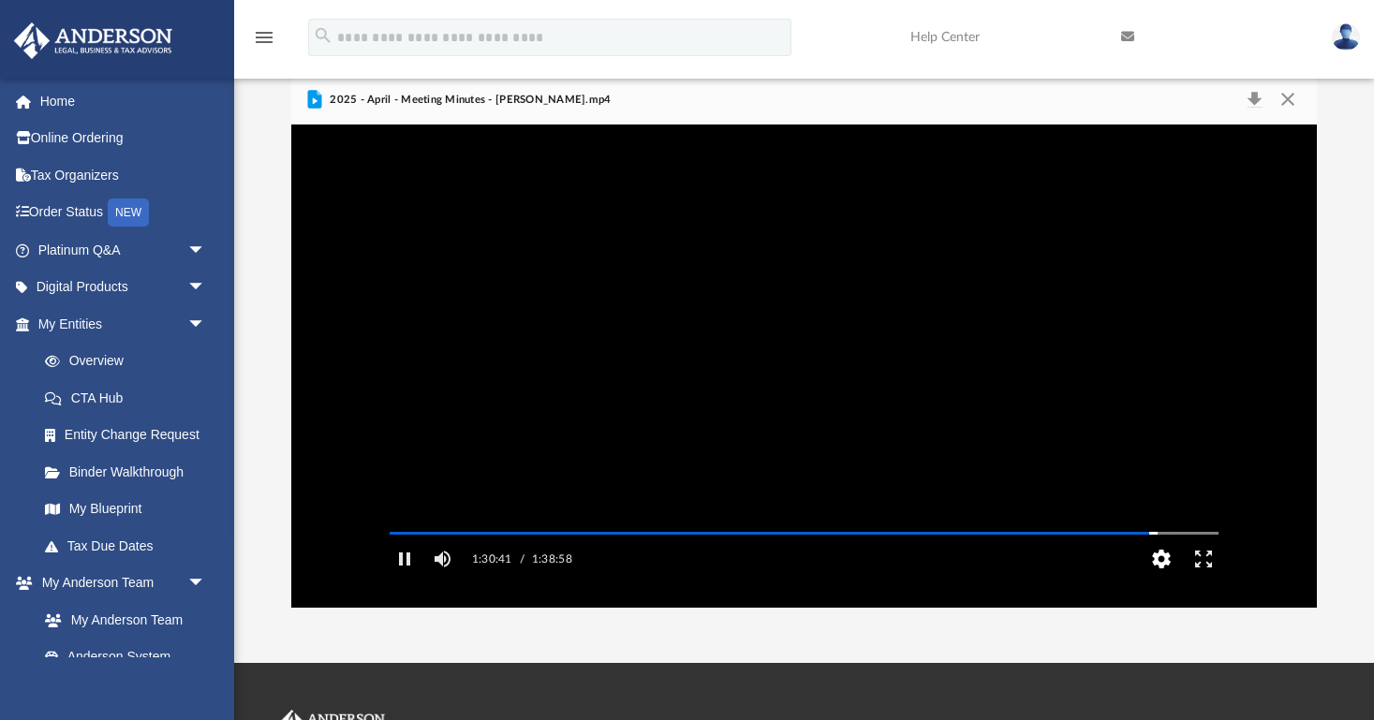
click at [1164, 578] on button "HD" at bounding box center [1161, 558] width 42 height 37
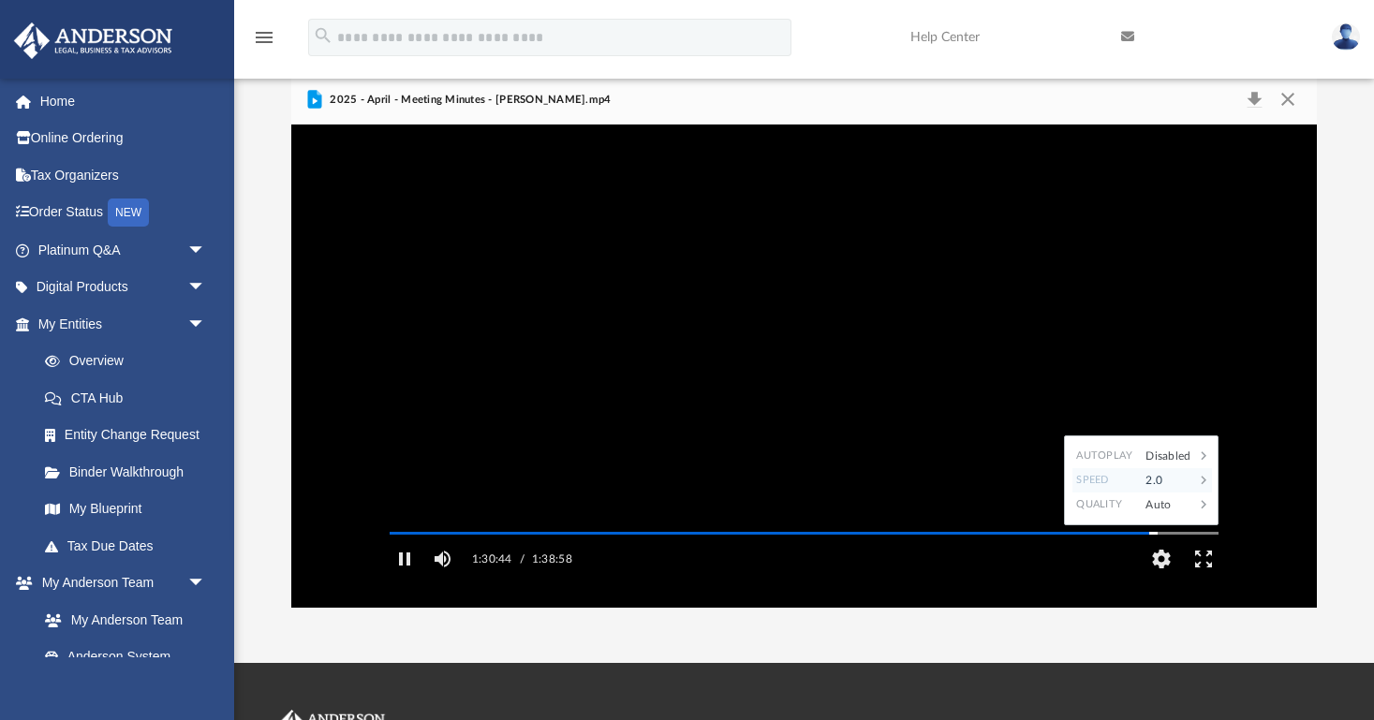
click at [1201, 484] on icon "File preview" at bounding box center [1204, 480] width 6 height 8
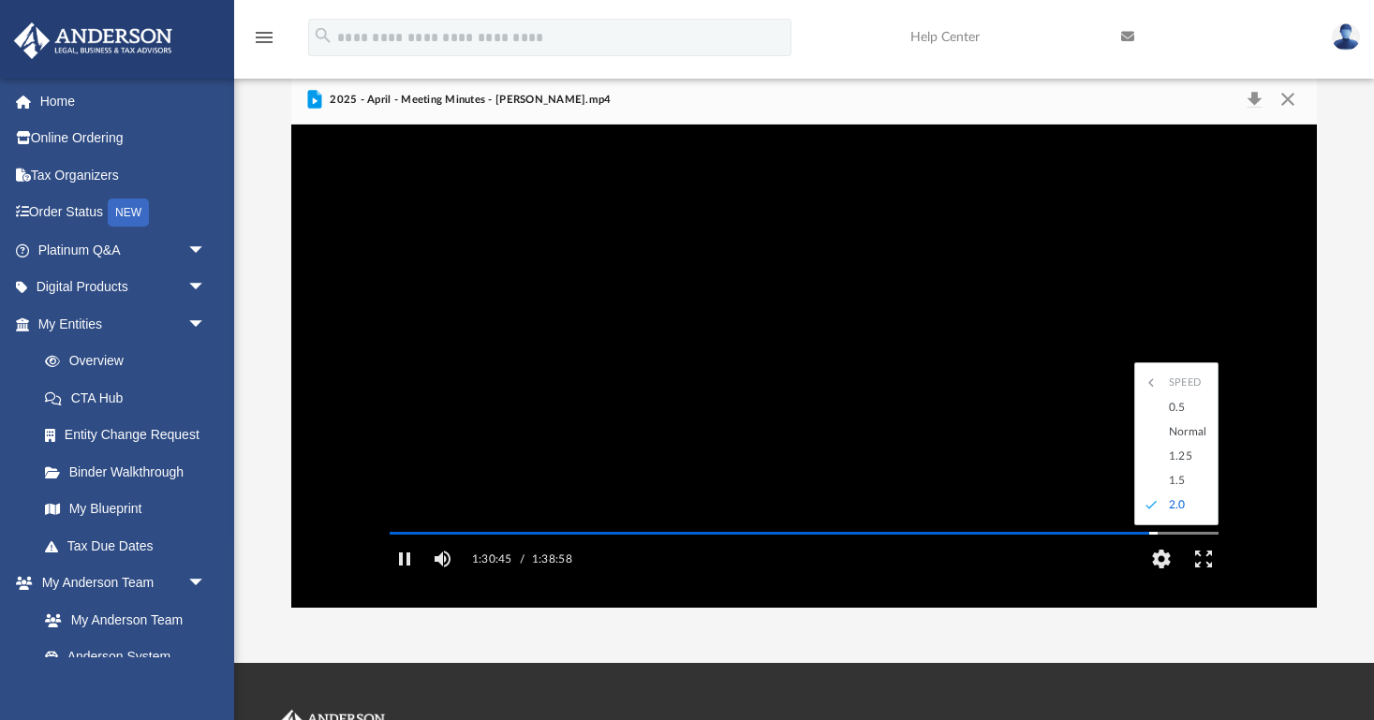
scroll to position [0, 0]
click at [1180, 493] on div "1.5" at bounding box center [1186, 480] width 52 height 24
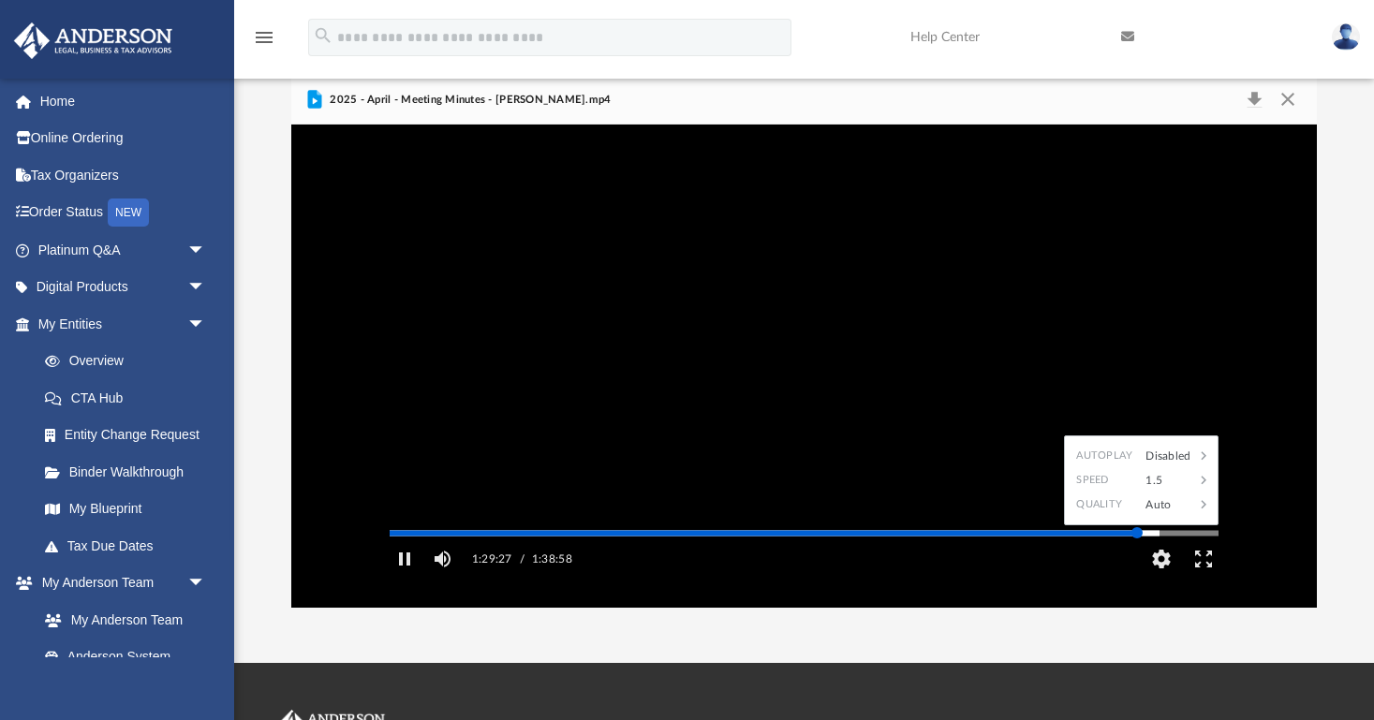
drag, startPoint x: 1155, startPoint y: 559, endPoint x: 1128, endPoint y: 559, distance: 27.2
click at [1128, 559] on div "Autoplay Disabled Speed 1.5 Quality Auto Subtitles/CC Off Audio Autoplay Disabl…" at bounding box center [804, 366] width 1026 height 483
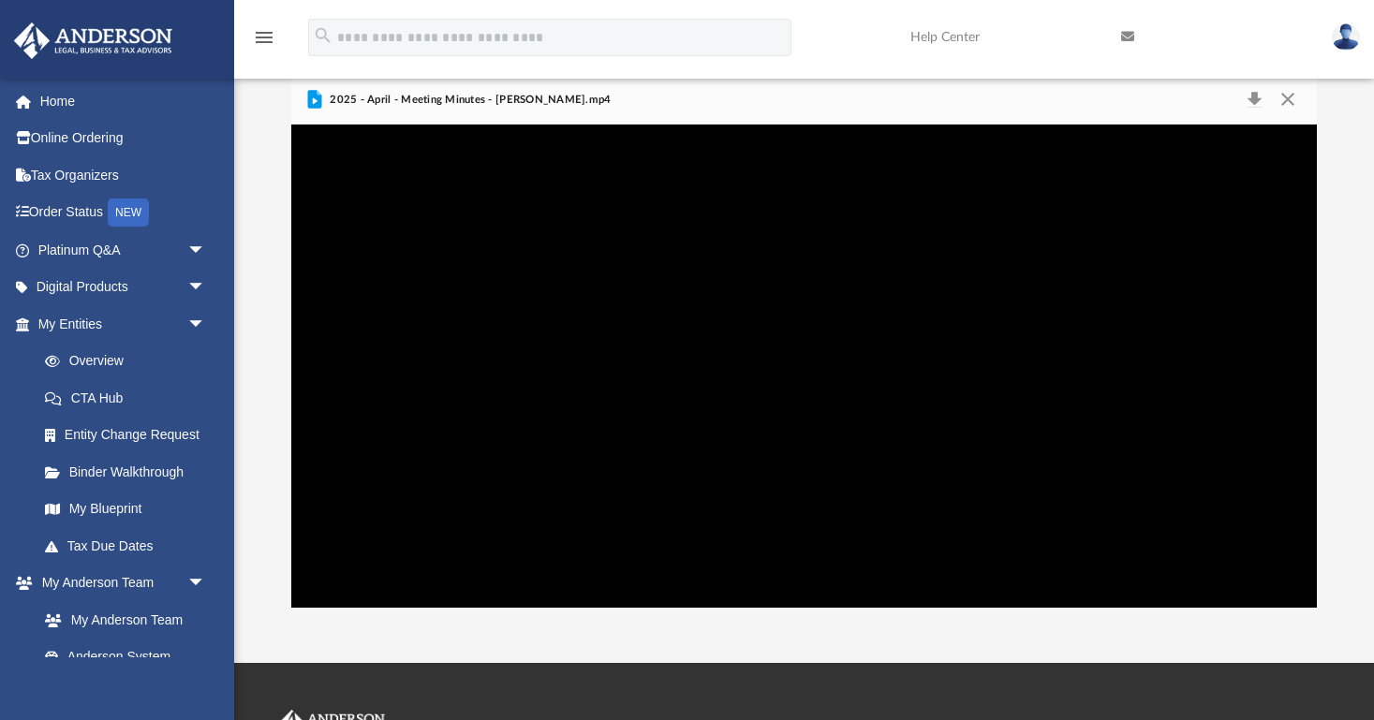
click at [1281, 97] on button "Close" at bounding box center [1288, 100] width 34 height 26
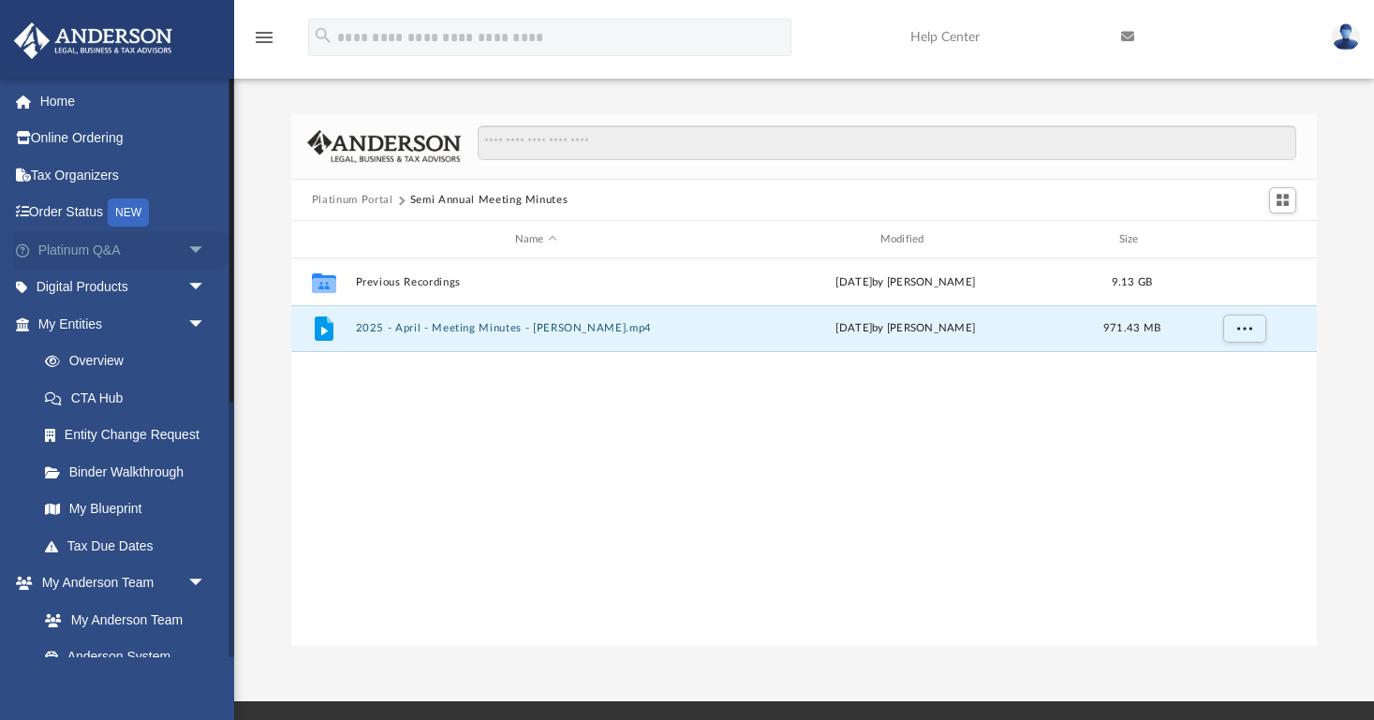
click at [200, 247] on span "arrow_drop_down" at bounding box center [205, 250] width 37 height 38
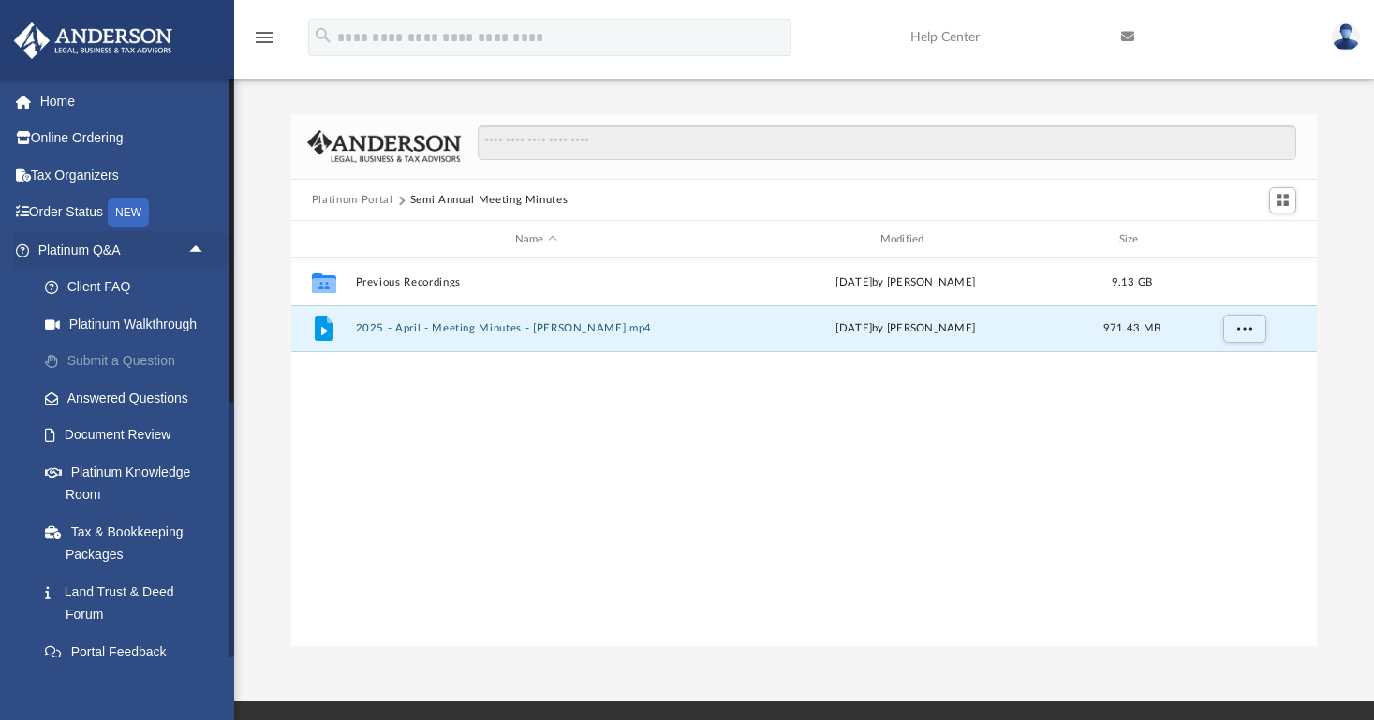
click at [136, 360] on link "Submit a Question" at bounding box center [130, 361] width 208 height 37
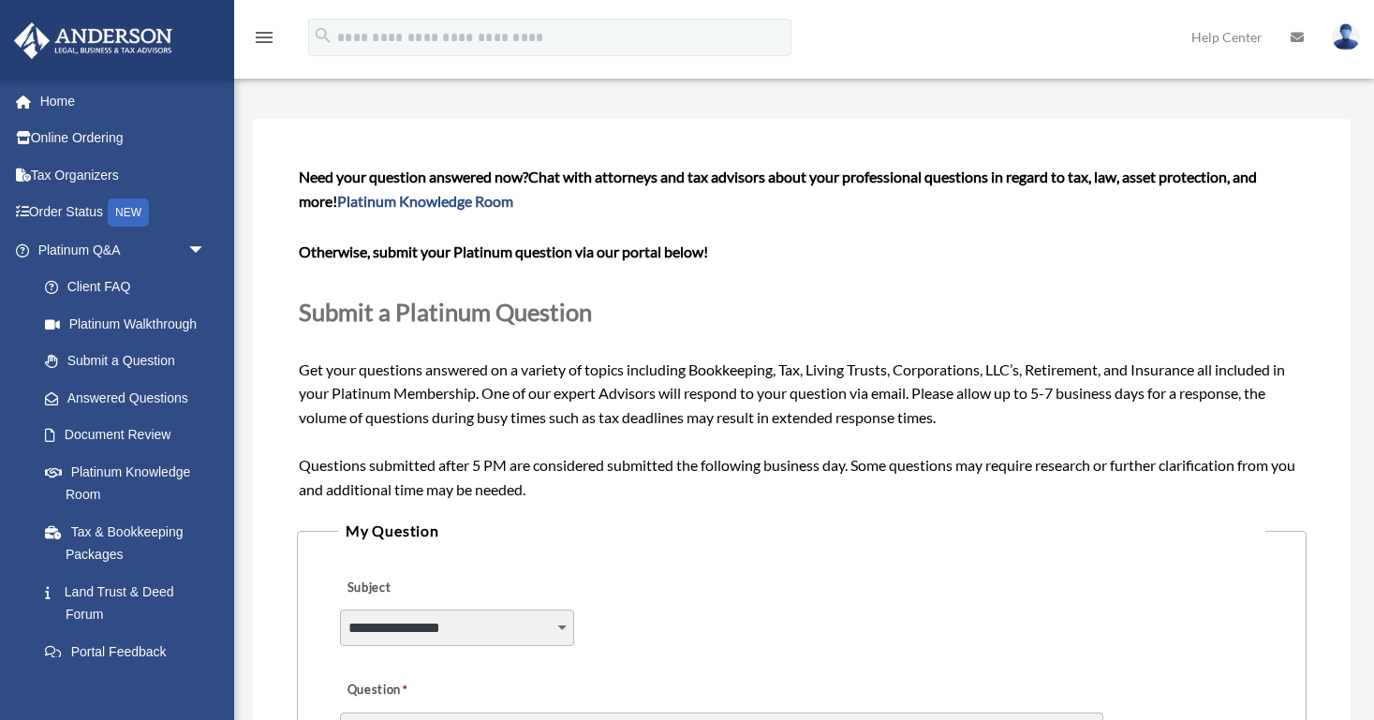
scroll to position [24, 0]
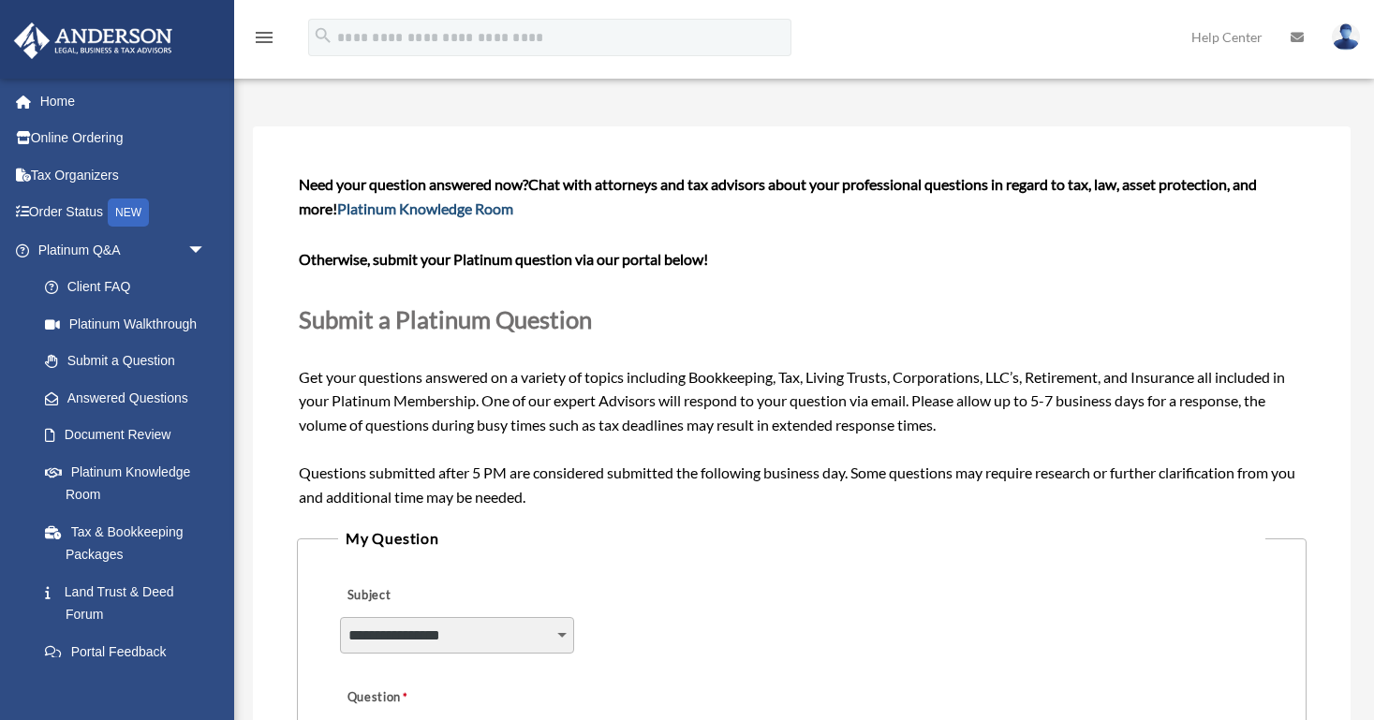
click at [476, 210] on link "Platinum Knowledge Room" at bounding box center [425, 209] width 176 height 18
